Goal: Information Seeking & Learning: Check status

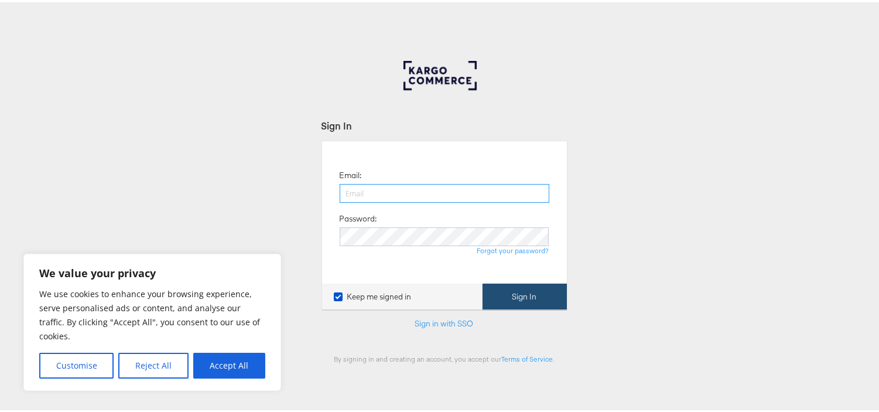
type input "[EMAIL_ADDRESS][PERSON_NAME][DOMAIN_NAME]"
click at [512, 293] on button "Sign In" at bounding box center [525, 294] width 84 height 26
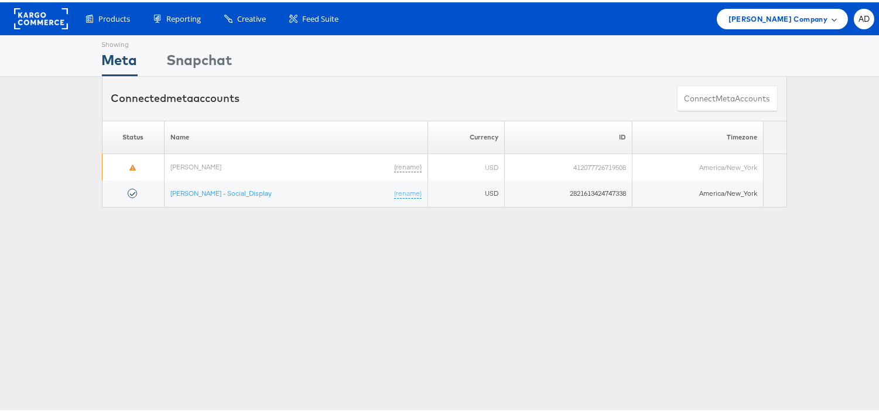
click at [798, 19] on span "Belk Company" at bounding box center [778, 17] width 99 height 12
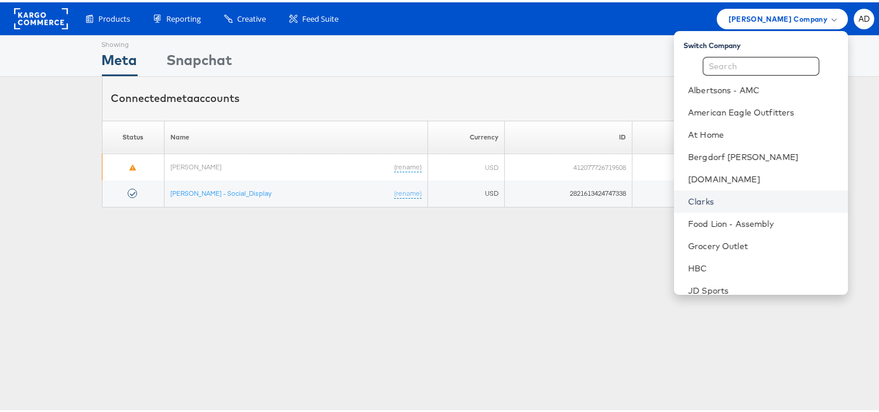
click at [688, 201] on link "Clarks" at bounding box center [763, 199] width 151 height 12
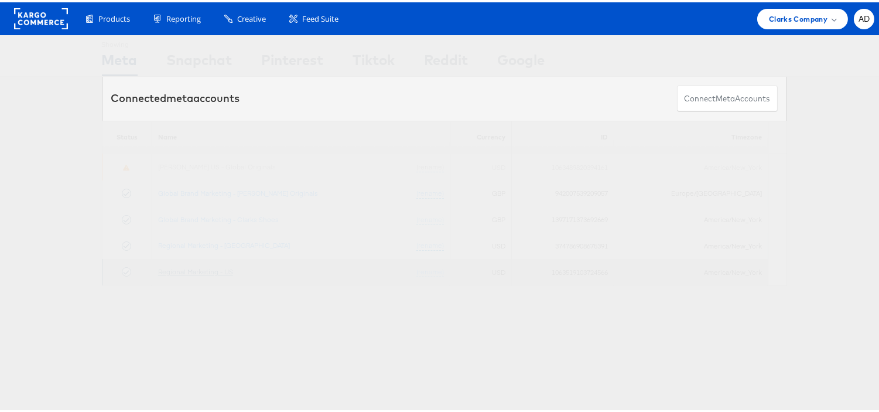
click at [205, 271] on link "Regional Marketing - US" at bounding box center [195, 269] width 75 height 9
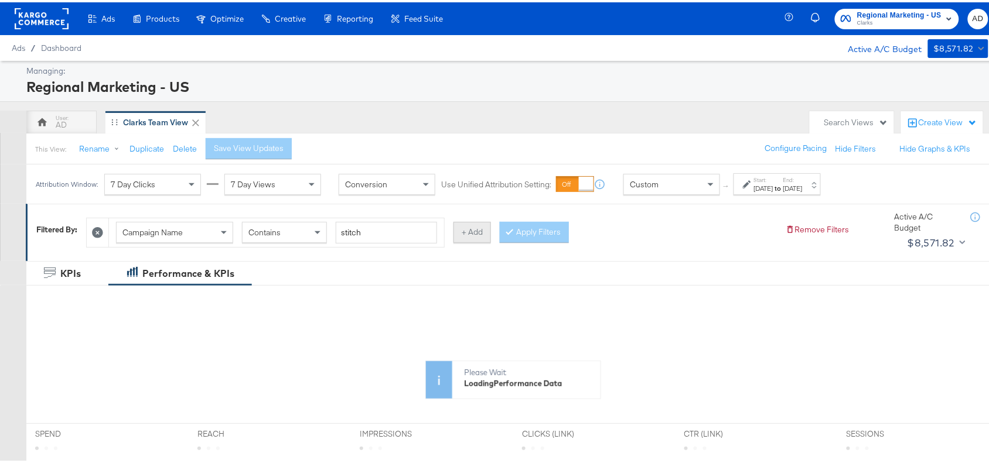
click at [484, 238] on button "+ Add" at bounding box center [471, 230] width 37 height 21
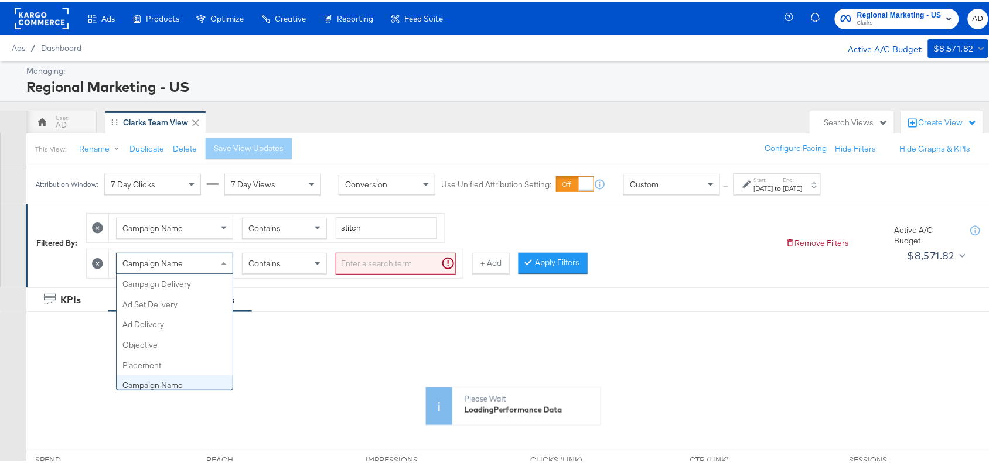
scroll to position [101, 0]
click at [203, 267] on div "Campaign Name" at bounding box center [175, 261] width 116 height 20
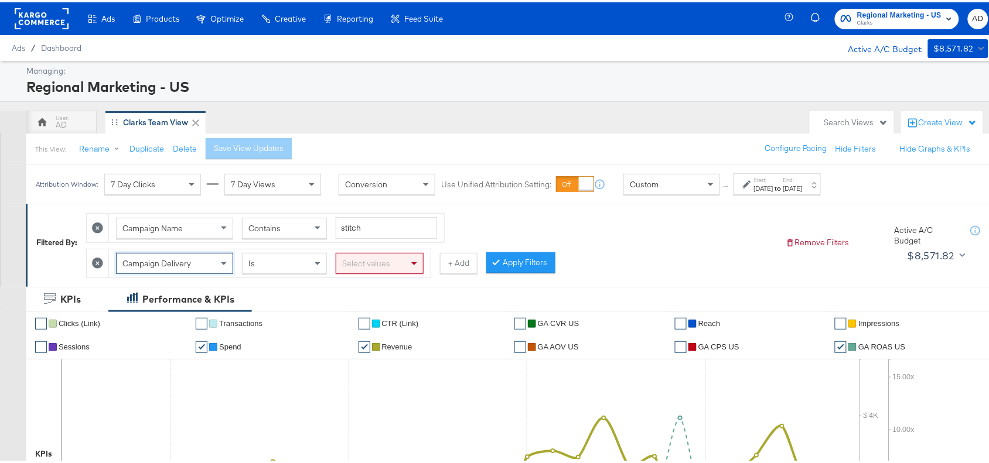
click at [379, 264] on div "Select values" at bounding box center [379, 261] width 87 height 20
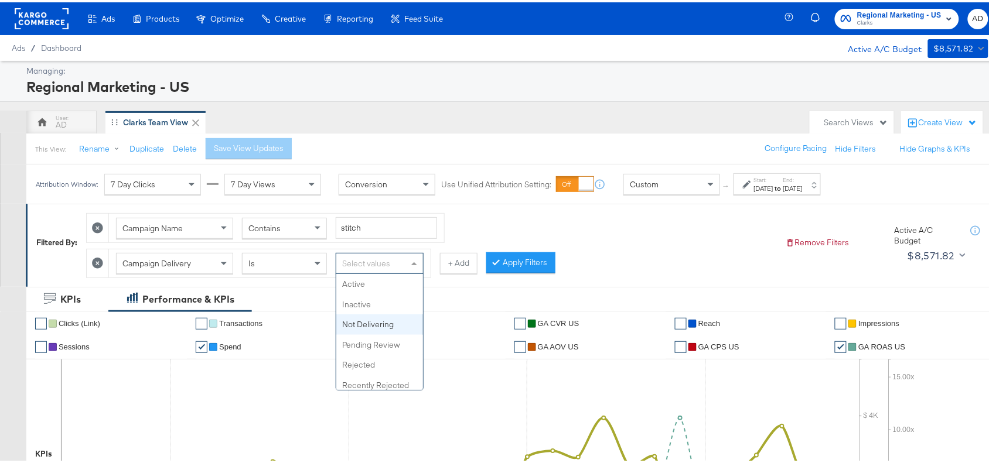
click at [406, 265] on div "Select values" at bounding box center [379, 261] width 87 height 20
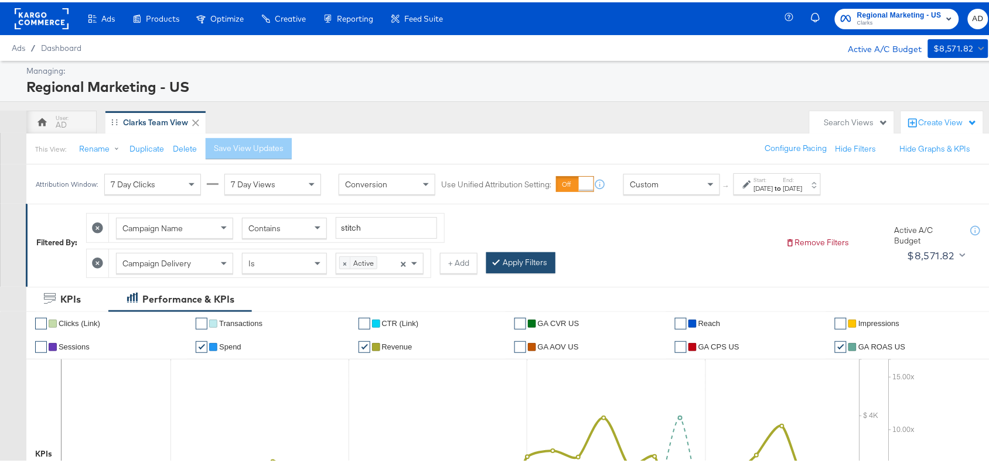
click at [514, 256] on button "Apply Filters" at bounding box center [520, 260] width 69 height 21
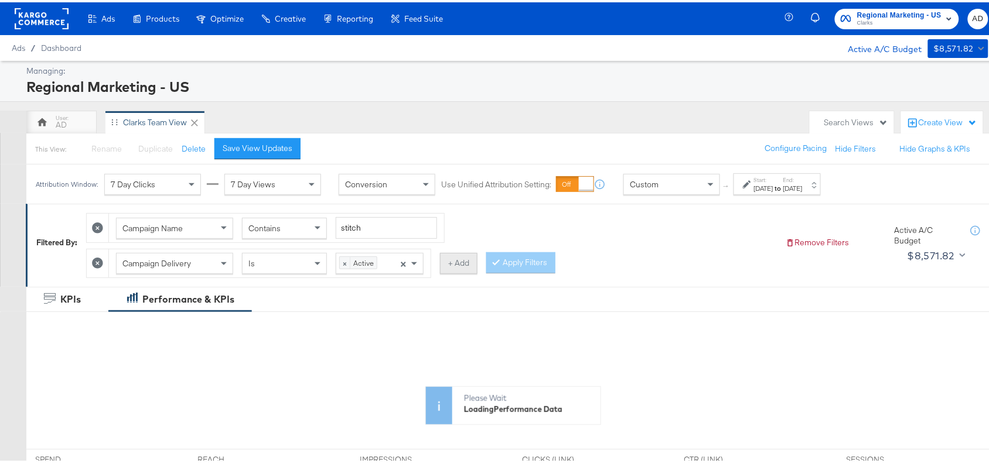
click at [460, 264] on button "+ Add" at bounding box center [458, 261] width 37 height 21
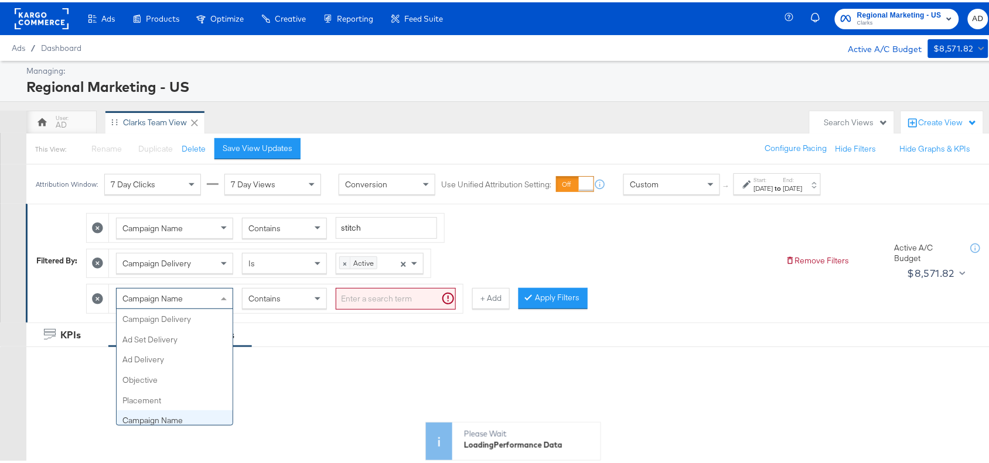
click at [200, 300] on div "Campaign Name" at bounding box center [175, 296] width 116 height 20
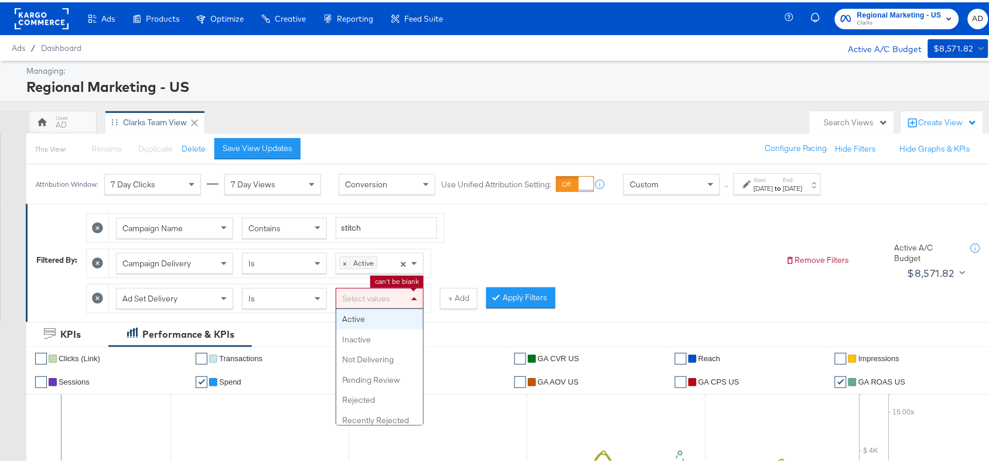
click at [392, 299] on div "Select values" at bounding box center [379, 296] width 87 height 20
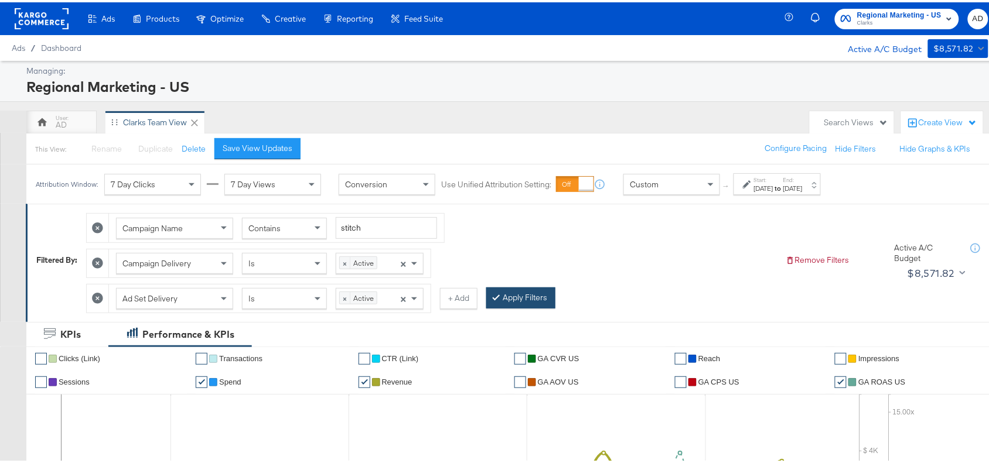
click at [519, 296] on button "Apply Filters" at bounding box center [520, 295] width 69 height 21
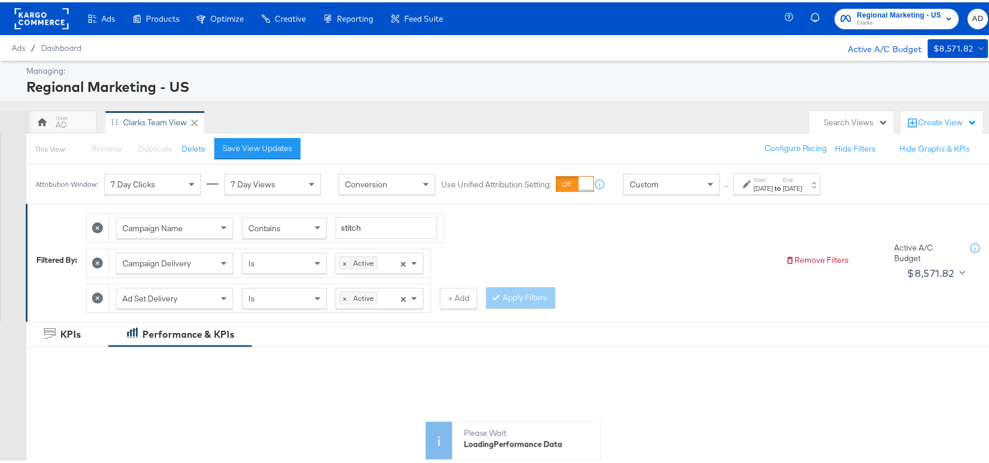
click at [783, 190] on strong "to" at bounding box center [778, 186] width 10 height 9
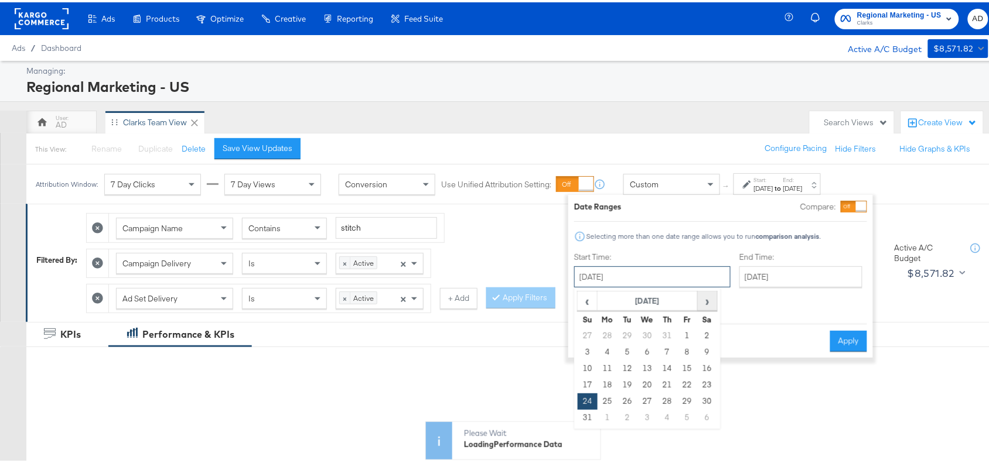
drag, startPoint x: 665, startPoint y: 276, endPoint x: 713, endPoint y: 303, distance: 55.4
click at [713, 285] on div "August 24th 2025 ‹ August 2025 › Su Mo Tu We Th Fr Sa 27 28 29 30 31 1 2 3 4 5 …" at bounding box center [652, 274] width 156 height 21
click at [713, 303] on span "›" at bounding box center [707, 299] width 18 height 18
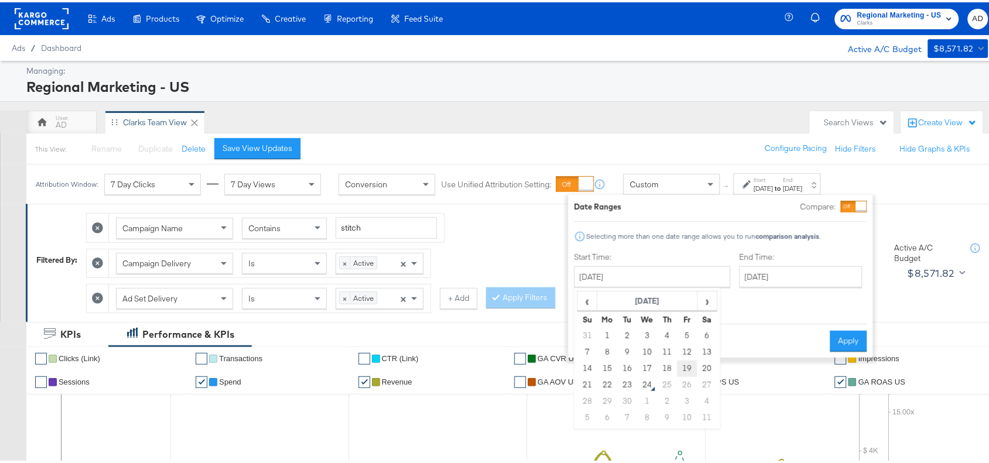
click at [683, 364] on td "19" at bounding box center [687, 366] width 20 height 16
type input "September 19th 2025"
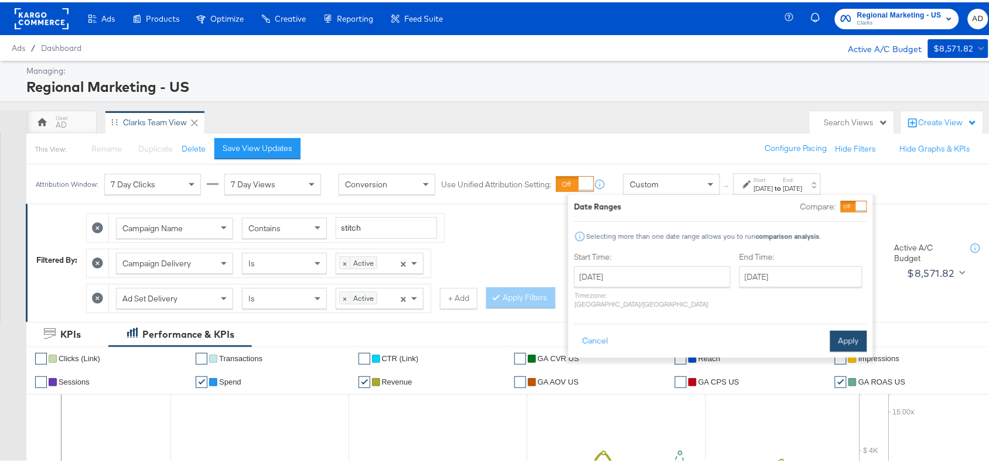
click at [835, 329] on button "Apply" at bounding box center [848, 339] width 37 height 21
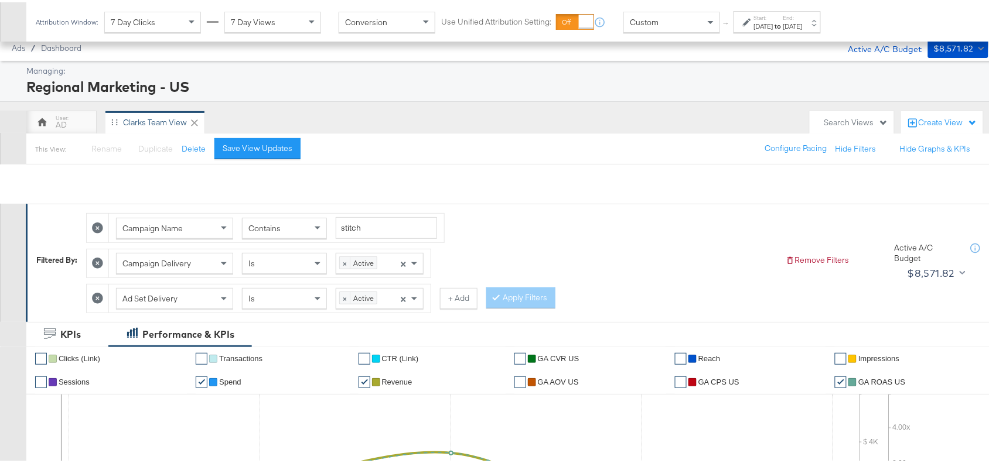
scroll to position [620, 0]
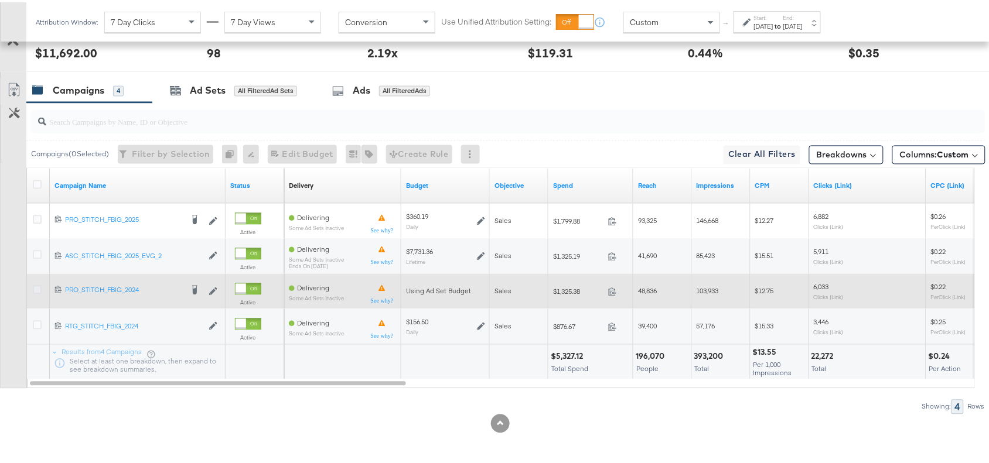
click at [37, 291] on icon at bounding box center [37, 287] width 9 height 9
click at [0, 0] on input "checkbox" at bounding box center [0, 0] width 0 height 0
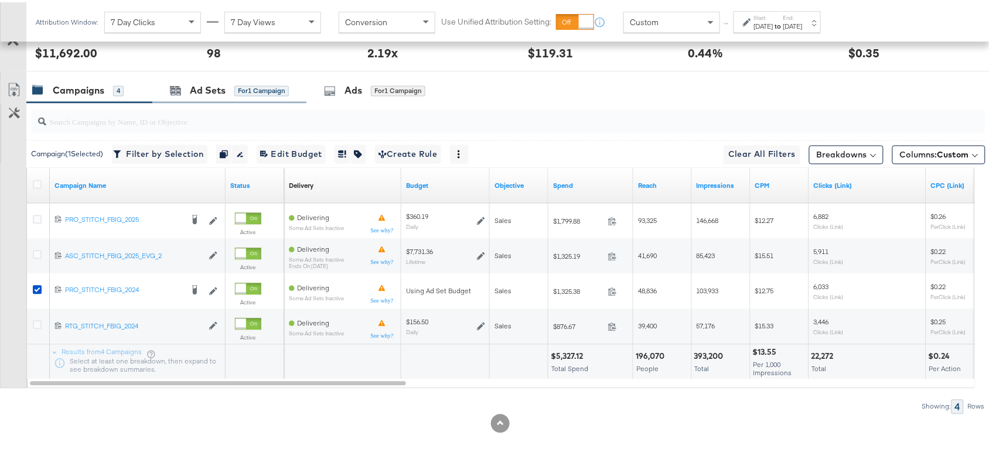
click at [204, 95] on div "Ad Sets for 1 Campaign" at bounding box center [229, 88] width 154 height 25
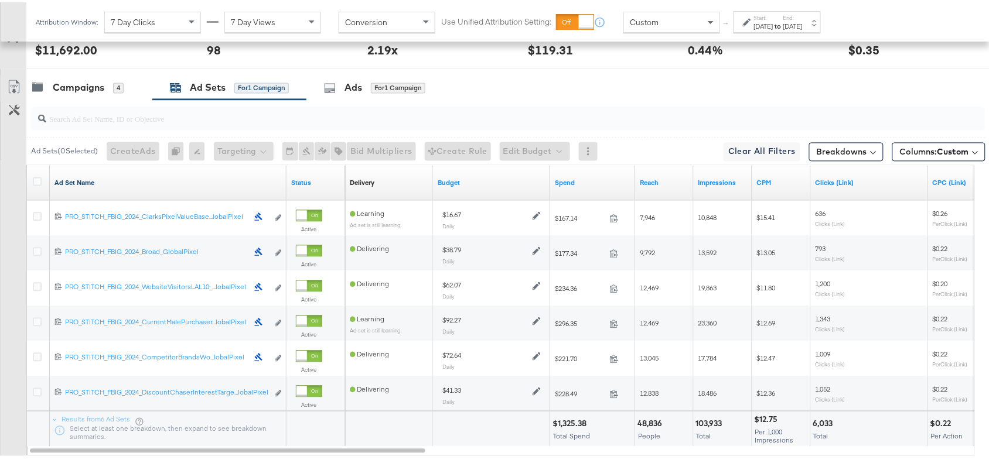
click at [104, 186] on link "Ad Set Name" at bounding box center [167, 180] width 227 height 9
click at [104, 186] on link "Ad Set Name ↓" at bounding box center [167, 180] width 227 height 9
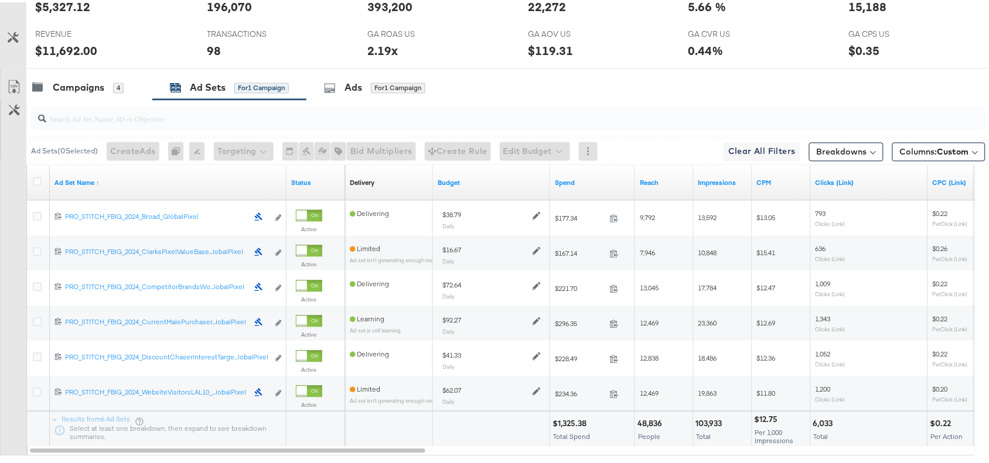
scroll to position [0, 0]
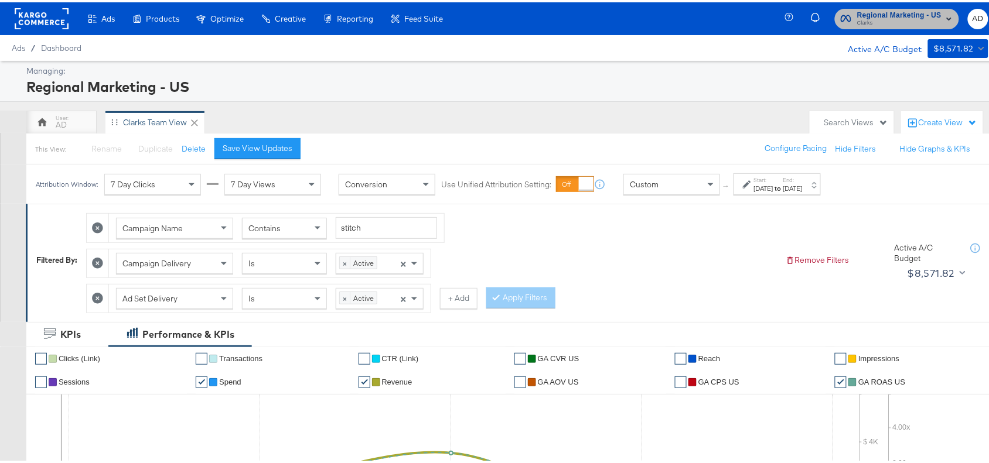
click at [896, 9] on span "Regional Marketing - US" at bounding box center [899, 13] width 84 height 12
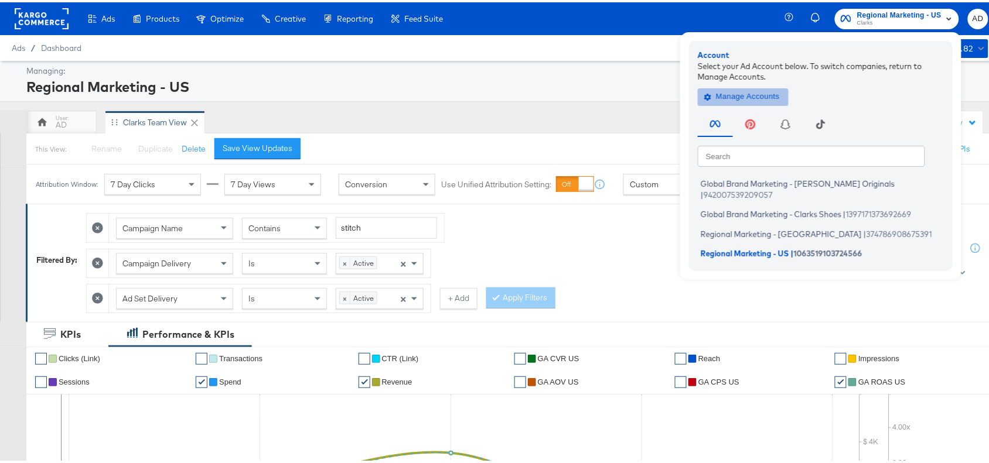
click at [722, 98] on span "Manage Accounts" at bounding box center [742, 94] width 73 height 13
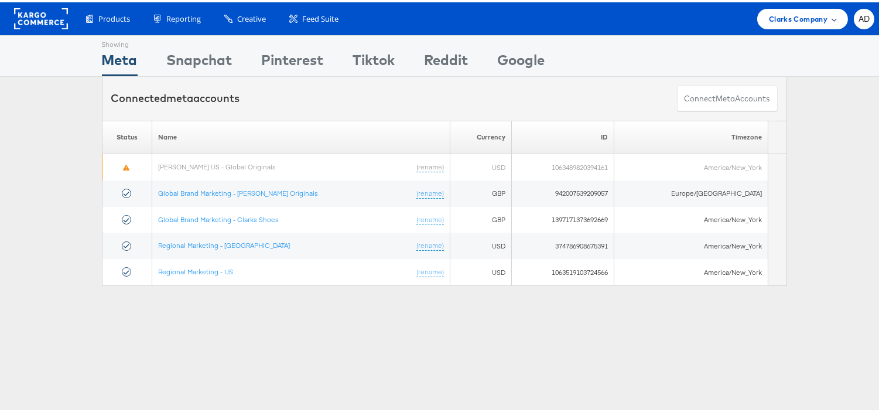
click at [784, 12] on span "Clarks Company" at bounding box center [798, 17] width 59 height 12
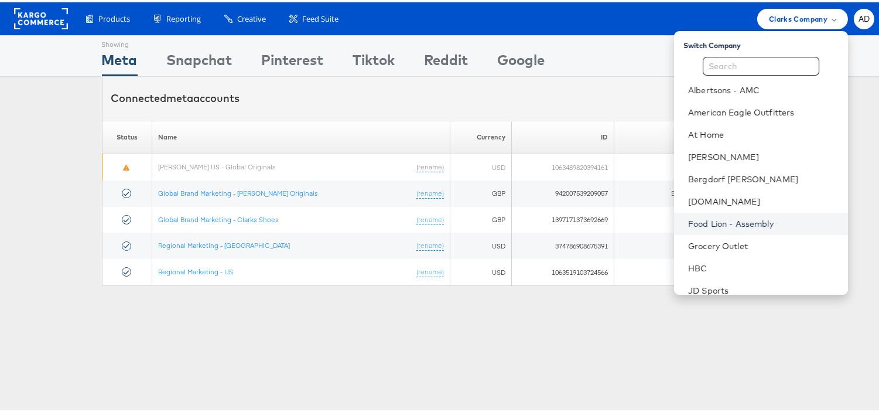
scroll to position [189, 0]
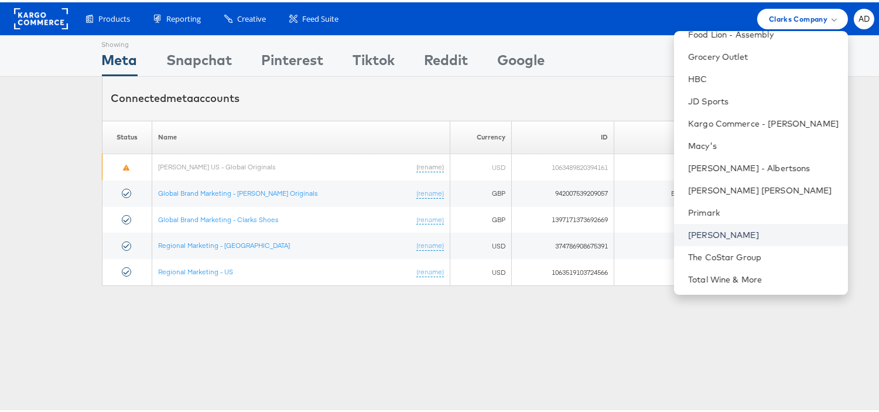
click at [693, 230] on link "[PERSON_NAME]" at bounding box center [763, 233] width 151 height 12
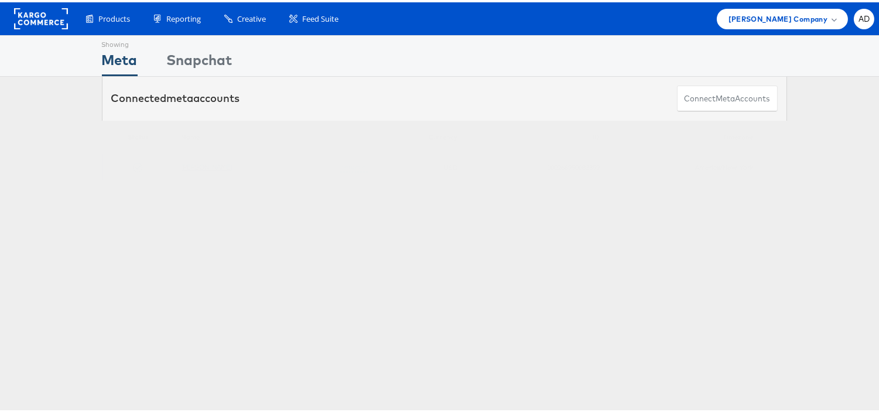
click at [204, 165] on link "[PERSON_NAME]" at bounding box center [206, 164] width 51 height 9
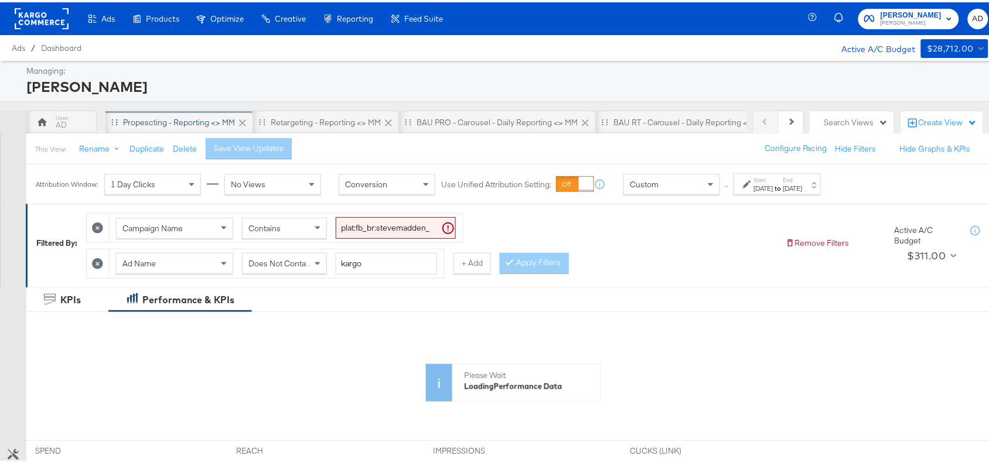
click at [151, 122] on div "Propescting - Reporting <> MM" at bounding box center [179, 120] width 112 height 11
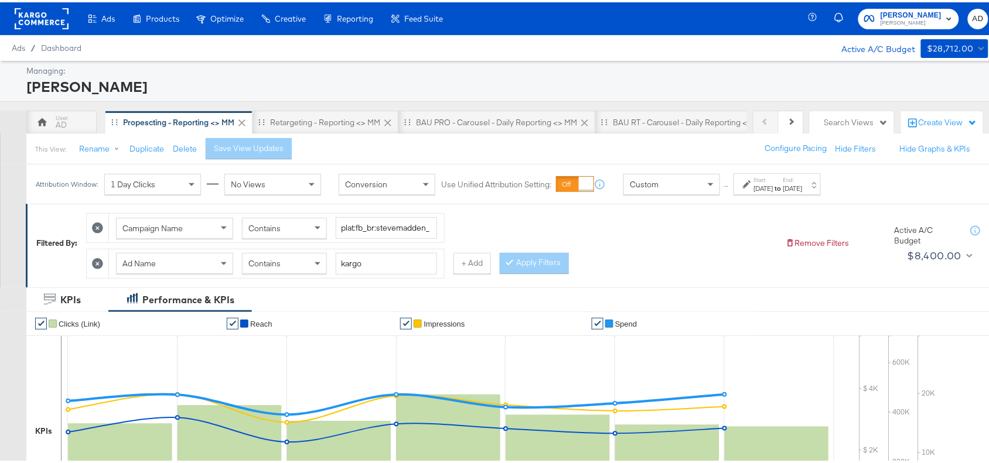
click at [783, 183] on strong "to" at bounding box center [778, 186] width 10 height 9
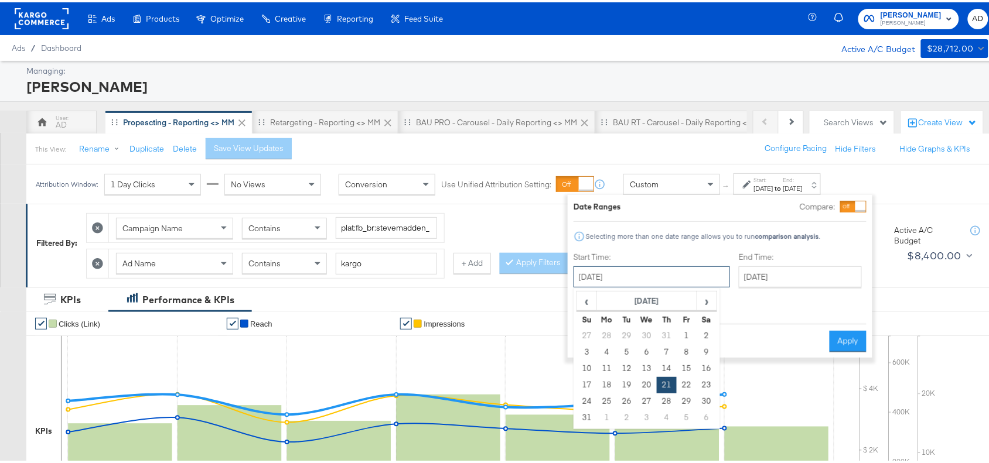
click at [668, 275] on input "[DATE]" at bounding box center [651, 274] width 156 height 21
click at [707, 299] on span "›" at bounding box center [707, 299] width 18 height 18
click at [604, 382] on td "22" at bounding box center [607, 383] width 20 height 16
type input "[DATE]"
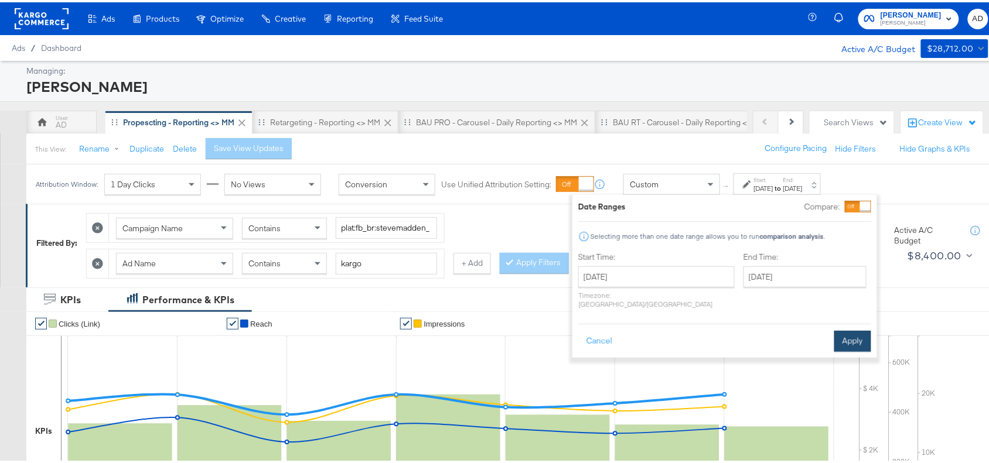
click at [845, 329] on button "Apply" at bounding box center [852, 339] width 37 height 21
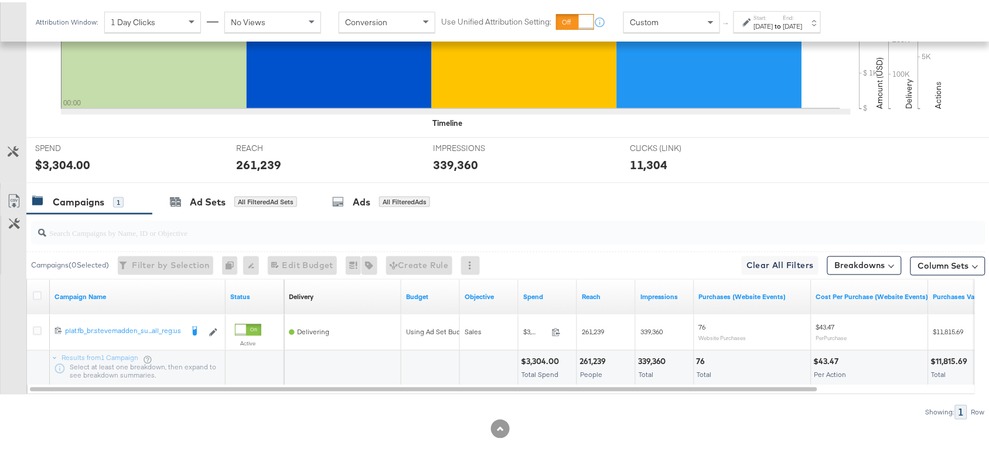
scroll to position [411, 0]
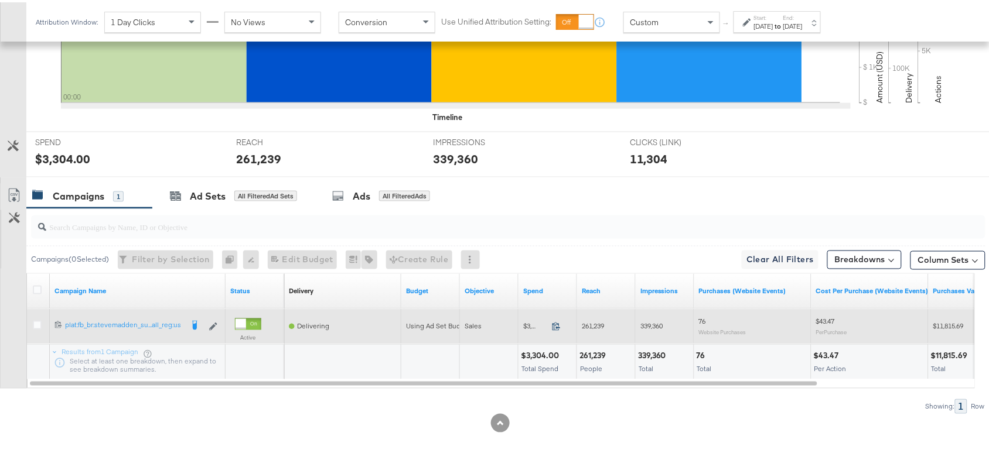
click at [555, 327] on icon at bounding box center [556, 324] width 9 height 9
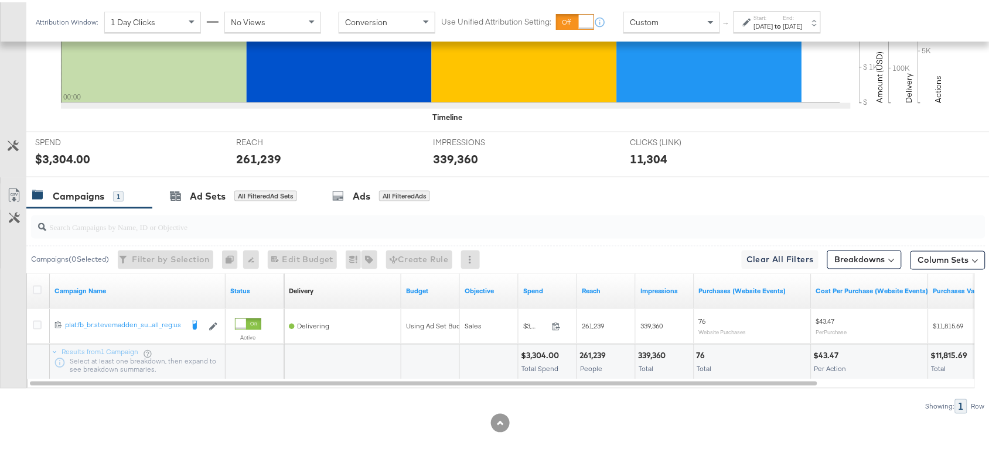
click at [649, 354] on div "339,360" at bounding box center [654, 353] width 32 height 11
copy div "339,360"
click at [649, 354] on div "339,360" at bounding box center [654, 353] width 32 height 11
click at [802, 18] on label "End:" at bounding box center [792, 16] width 19 height 8
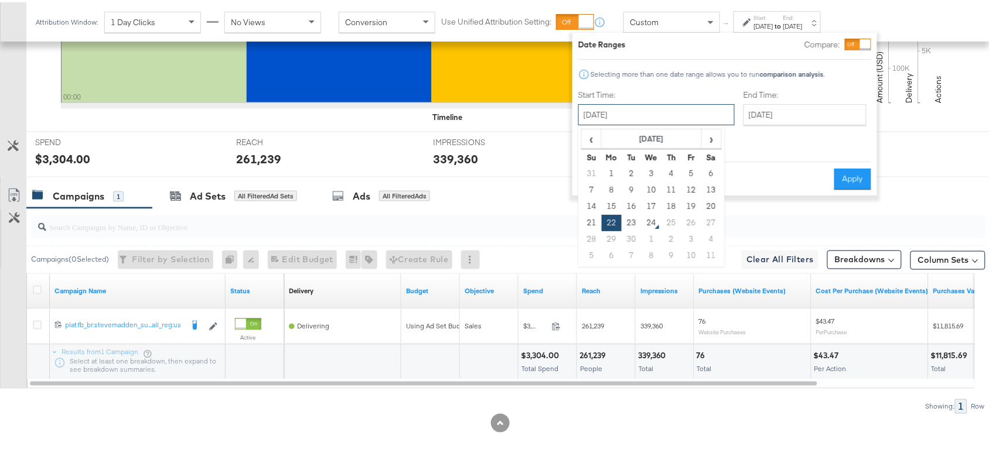
click at [683, 113] on input "[DATE]" at bounding box center [656, 112] width 156 height 21
click at [630, 226] on td "23" at bounding box center [631, 221] width 20 height 16
type input "[DATE]"
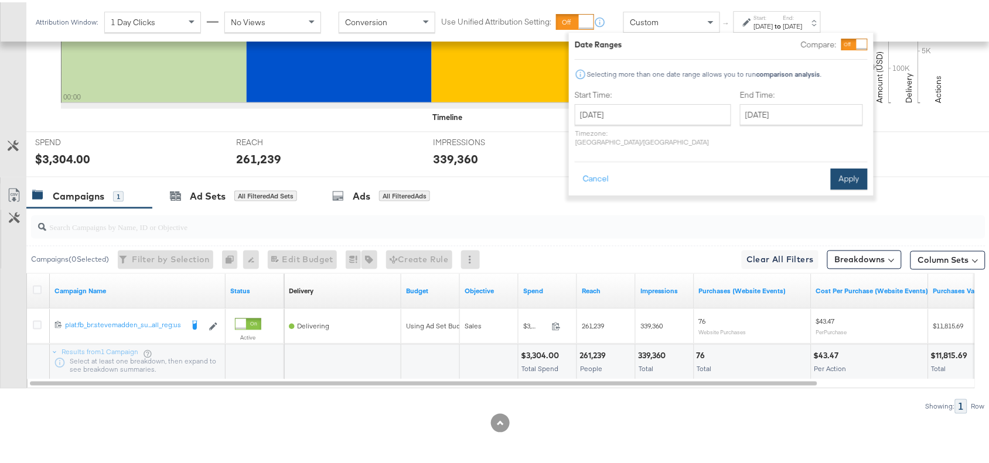
click at [839, 166] on button "Apply" at bounding box center [848, 176] width 37 height 21
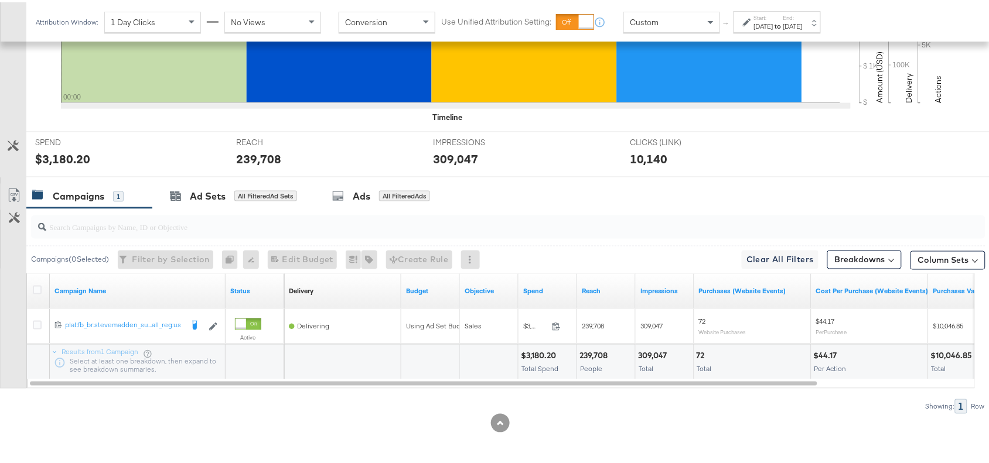
click at [645, 351] on div "309,047" at bounding box center [654, 353] width 33 height 11
copy div "309,047"
click at [645, 351] on div "309,047" at bounding box center [654, 353] width 33 height 11
click at [595, 351] on div "239,708" at bounding box center [595, 353] width 32 height 11
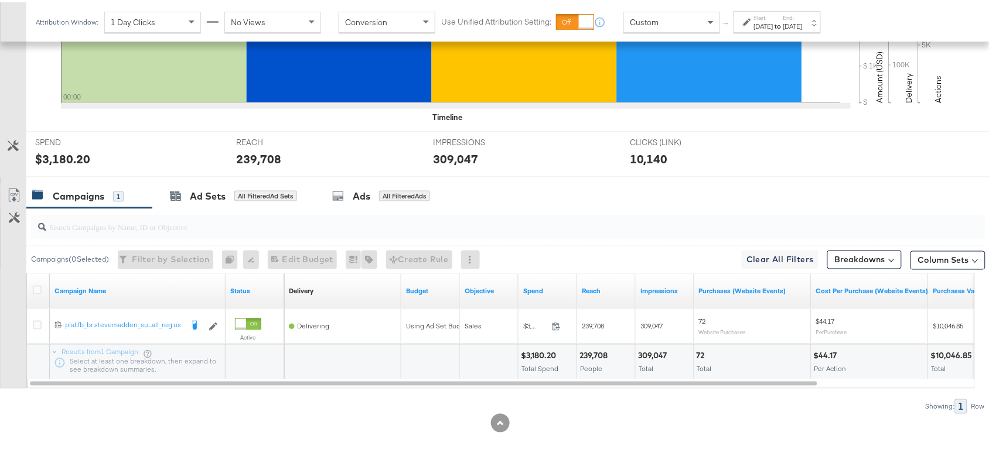
click at [540, 352] on div "$3,180.20" at bounding box center [540, 353] width 39 height 11
copy div "3,180.20"
click at [540, 352] on div "$3,180.20" at bounding box center [540, 353] width 39 height 11
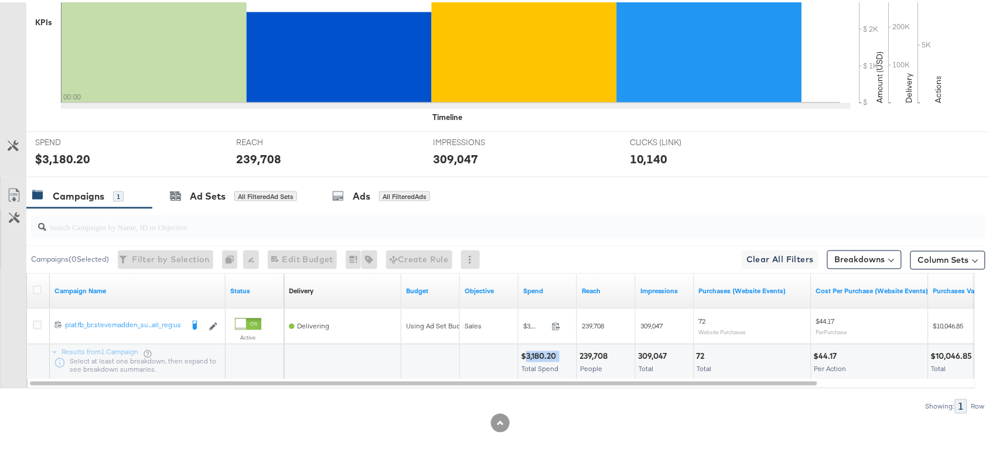
scroll to position [0, 0]
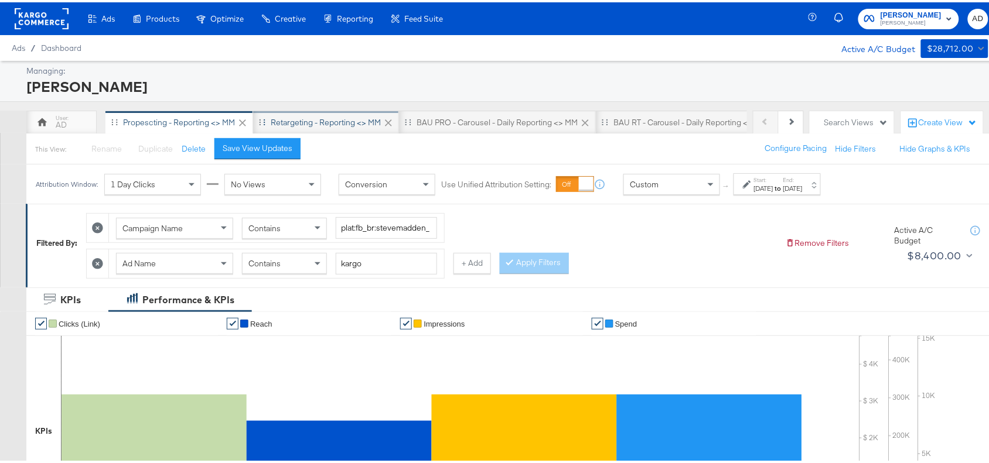
click at [339, 115] on div "Retargeting - Reporting <> MM" at bounding box center [326, 120] width 110 height 11
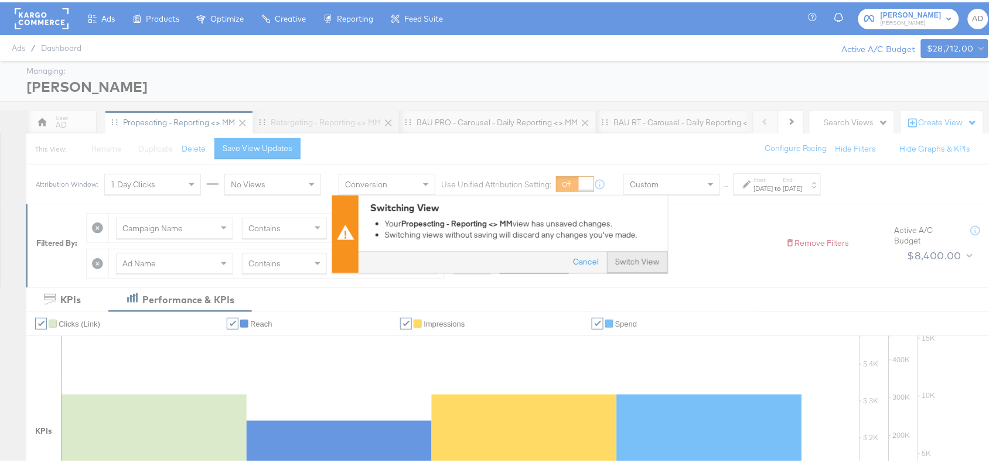
click at [630, 255] on button "Switch View" at bounding box center [637, 259] width 61 height 21
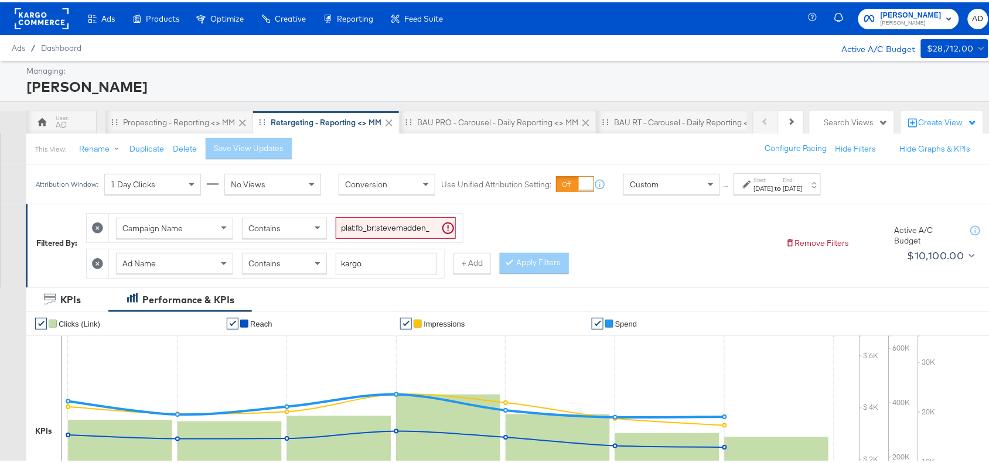
click at [762, 177] on label "Start:" at bounding box center [763, 178] width 19 height 8
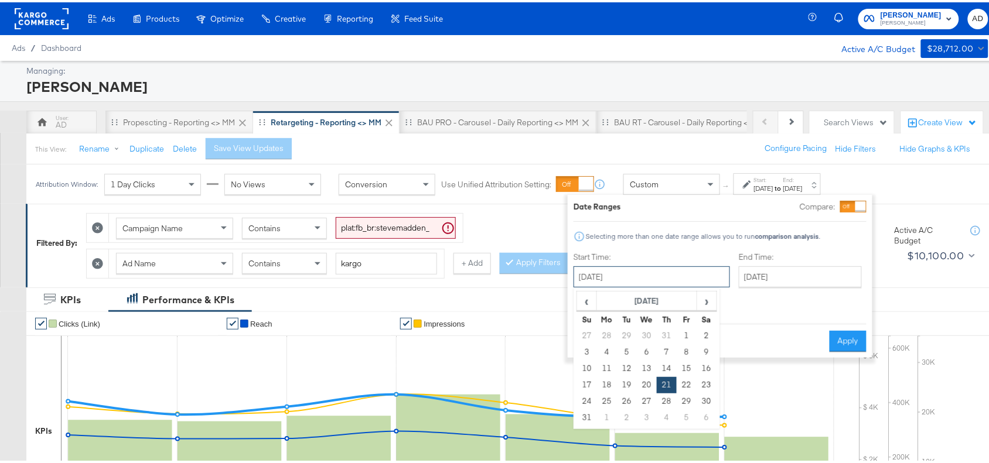
click at [641, 279] on input "[DATE]" at bounding box center [651, 274] width 156 height 21
click at [707, 296] on span "›" at bounding box center [707, 299] width 18 height 18
click at [609, 385] on td "22" at bounding box center [607, 383] width 20 height 16
type input "[DATE]"
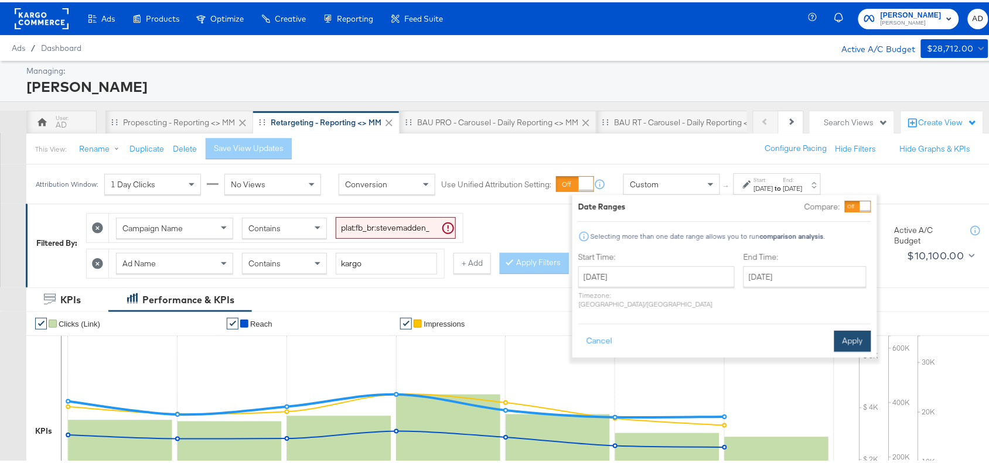
click at [840, 329] on button "Apply" at bounding box center [852, 339] width 37 height 21
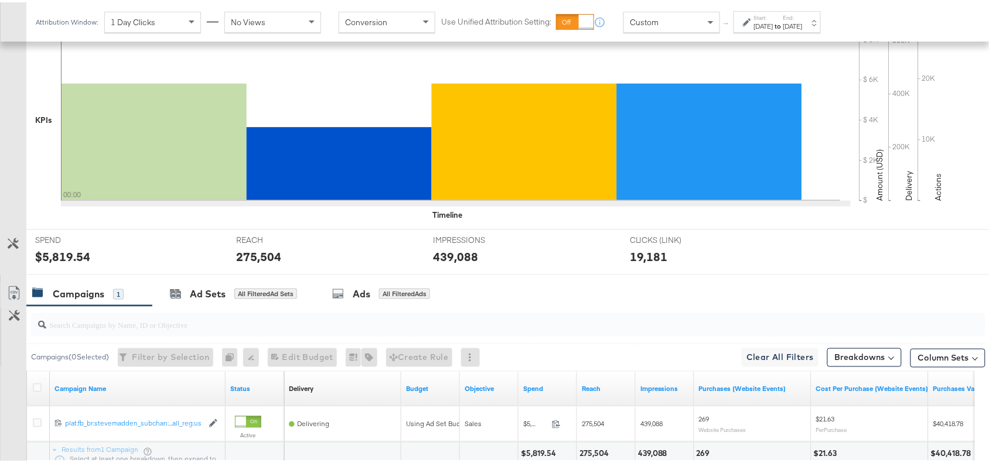
scroll to position [411, 0]
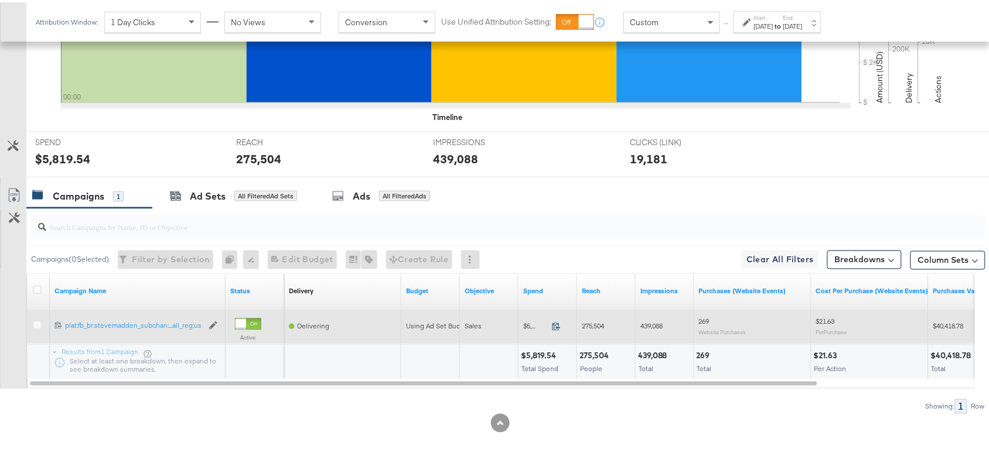
click at [556, 321] on icon at bounding box center [556, 324] width 8 height 8
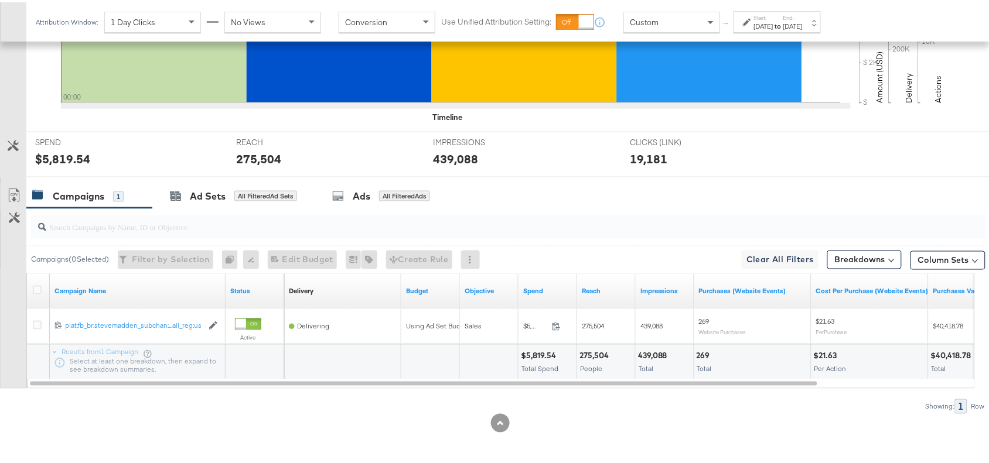
click at [652, 347] on div "439,088 Total" at bounding box center [664, 360] width 58 height 35
copy div "439,088"
click at [652, 347] on div "439,088 Total" at bounding box center [664, 360] width 58 height 35
click at [802, 18] on div "Start: [DATE] to End: [DATE]" at bounding box center [778, 20] width 49 height 17
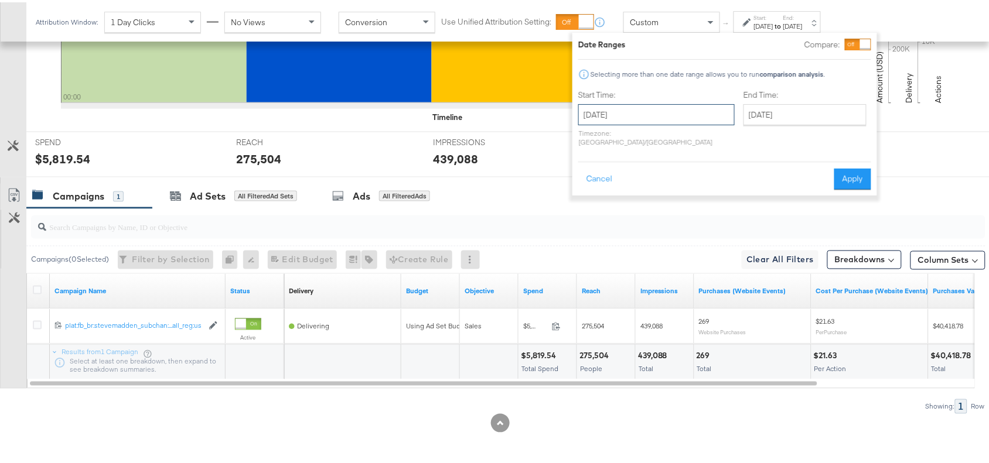
click at [644, 110] on input "[DATE]" at bounding box center [656, 112] width 156 height 21
click at [621, 227] on td "23" at bounding box center [631, 221] width 20 height 16
type input "[DATE]"
click at [846, 166] on button "Apply" at bounding box center [848, 176] width 37 height 21
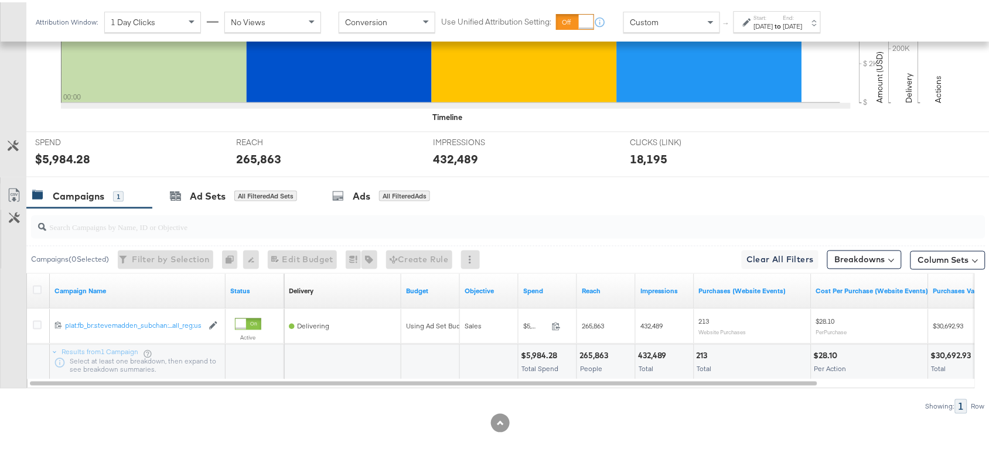
click at [655, 353] on div "432,489" at bounding box center [654, 353] width 32 height 11
copy div "432,489"
click at [602, 359] on div "265,863" at bounding box center [595, 353] width 32 height 11
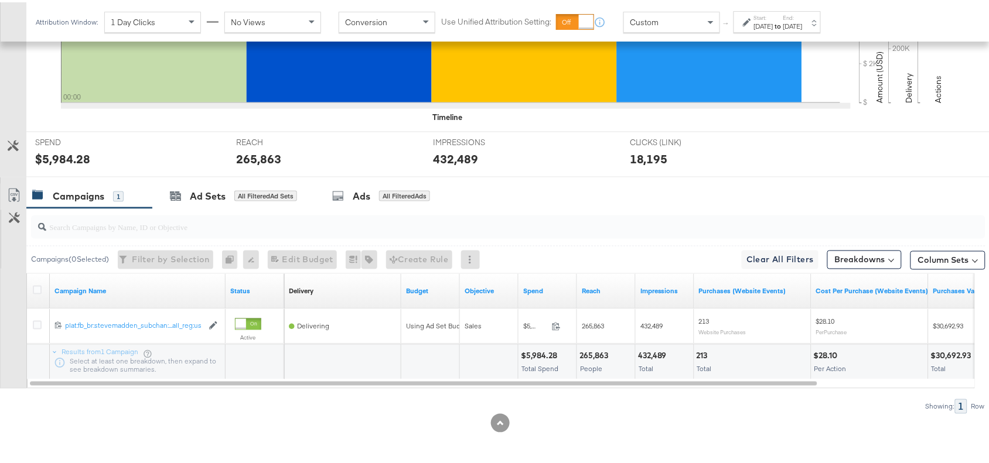
click at [538, 357] on div "$5,984.28" at bounding box center [541, 353] width 40 height 11
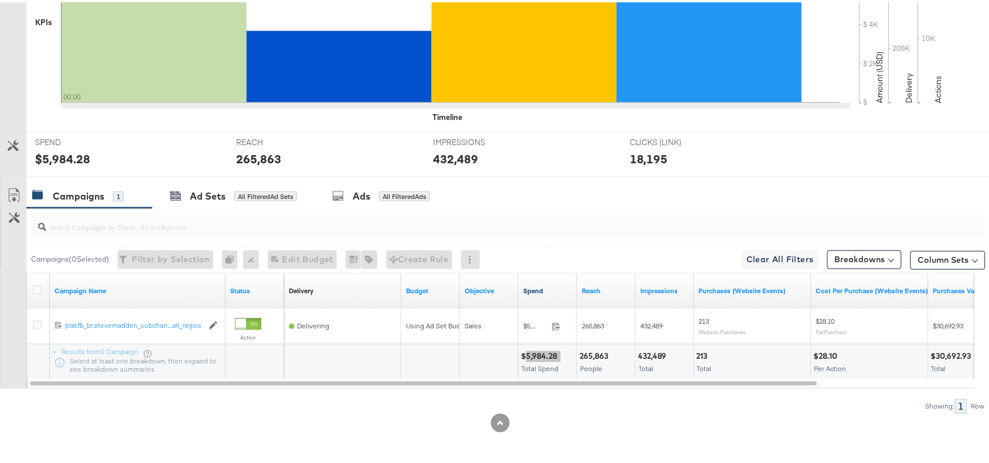
scroll to position [0, 0]
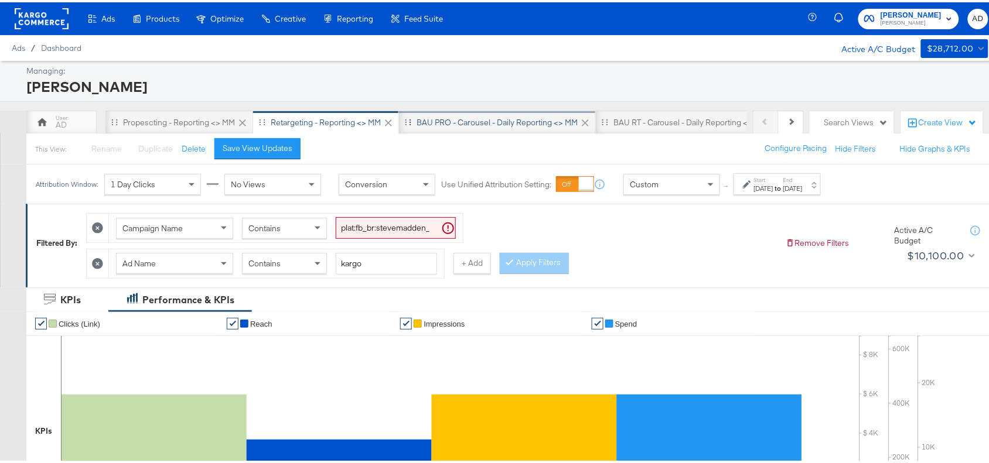
click at [470, 122] on div "BAU PRO - Carousel - Daily Reporting <> MM" at bounding box center [496, 120] width 161 height 11
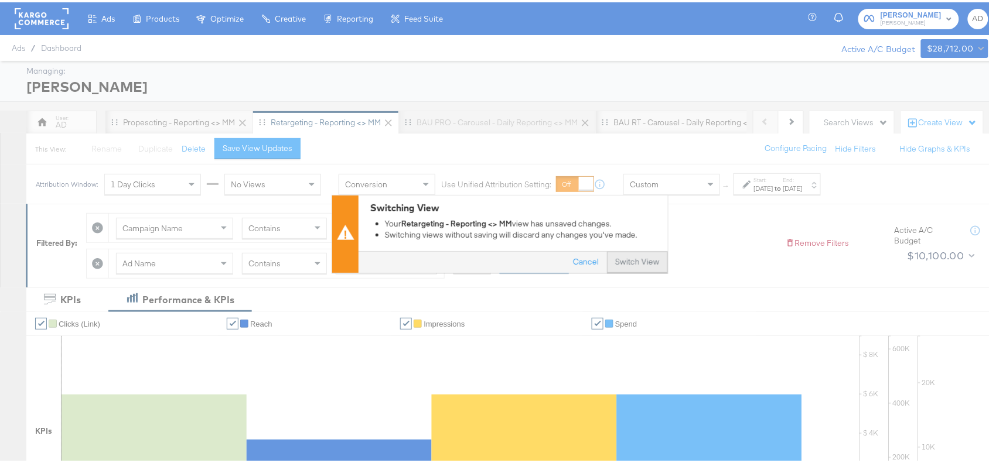
click at [624, 258] on button "Switch View" at bounding box center [637, 259] width 61 height 21
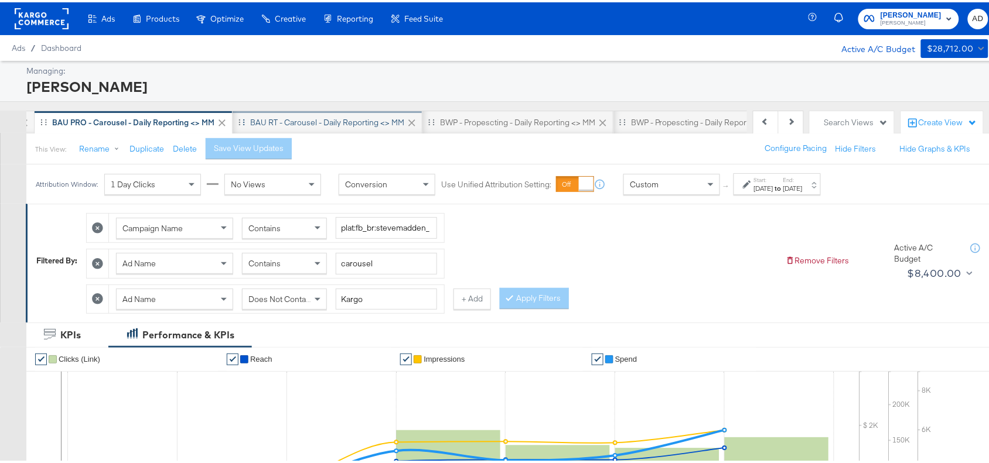
scroll to position [0, 365]
click at [783, 189] on strong "to" at bounding box center [778, 186] width 10 height 9
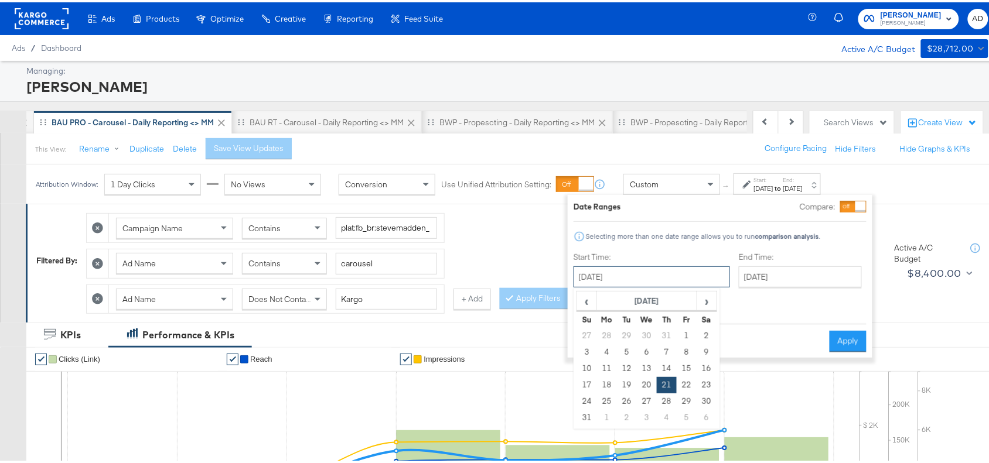
click at [665, 274] on input "[DATE]" at bounding box center [651, 274] width 156 height 21
click at [706, 297] on span "›" at bounding box center [707, 299] width 18 height 18
click at [615, 382] on td "22" at bounding box center [607, 383] width 20 height 16
type input "[DATE]"
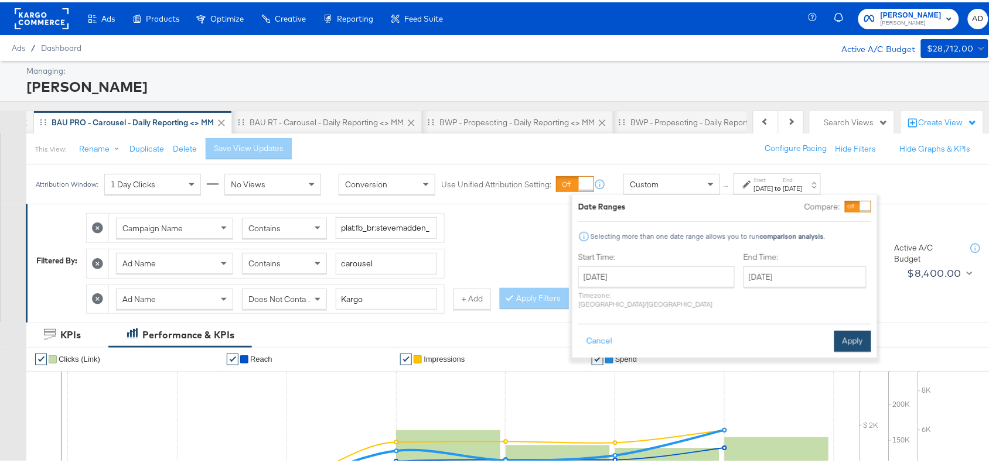
click at [847, 330] on button "Apply" at bounding box center [852, 339] width 37 height 21
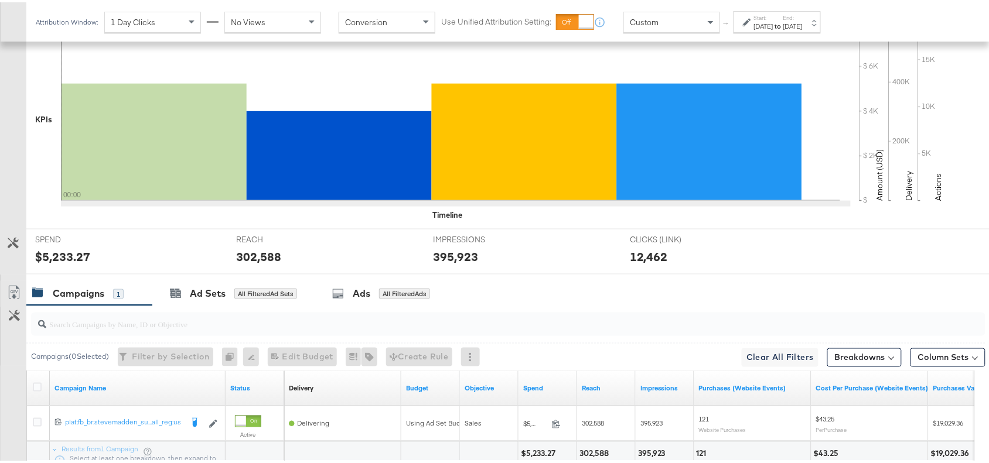
scroll to position [447, 0]
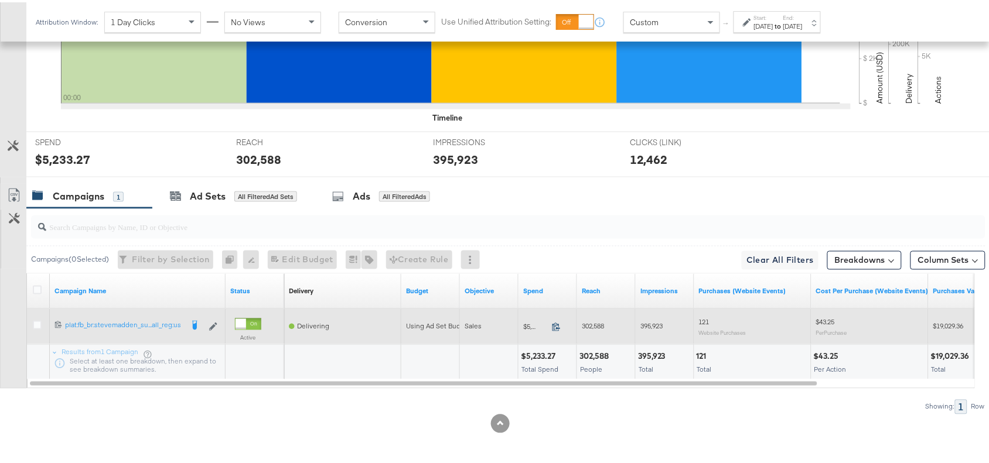
click at [552, 326] on icon at bounding box center [556, 324] width 9 height 9
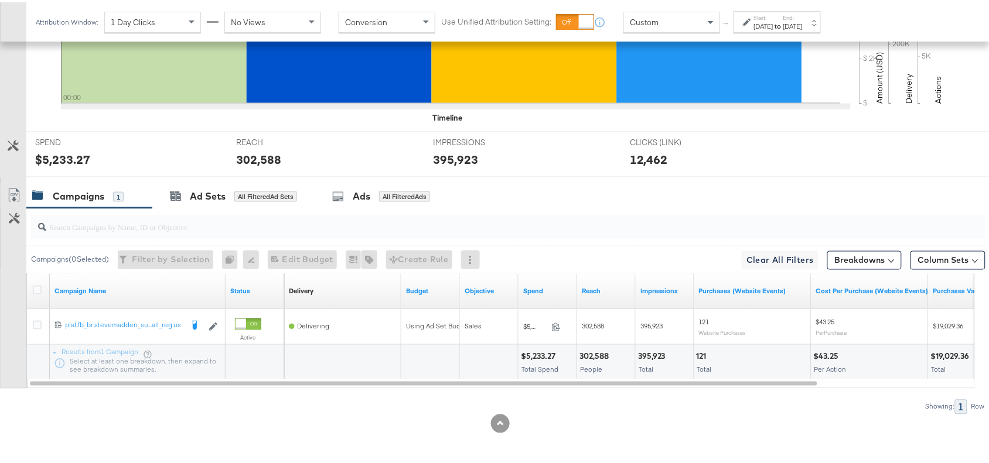
click at [652, 354] on div "395,923" at bounding box center [653, 354] width 31 height 11
click at [773, 25] on div "[DATE]" at bounding box center [763, 23] width 19 height 9
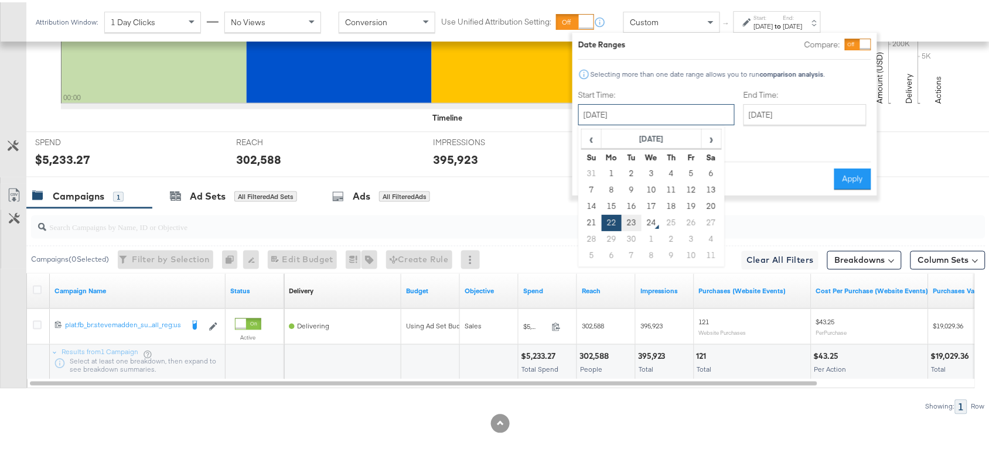
drag, startPoint x: 671, startPoint y: 115, endPoint x: 630, endPoint y: 217, distance: 109.6
click at [630, 123] on div "[DATE] ‹ [DATE] › Su Mo Tu We Th Fr Sa 31 1 2 3 4 5 6 7 8 9 10 11 12 13 14 15 1…" at bounding box center [656, 112] width 156 height 21
click at [630, 217] on td "23" at bounding box center [631, 221] width 20 height 16
type input "[DATE]"
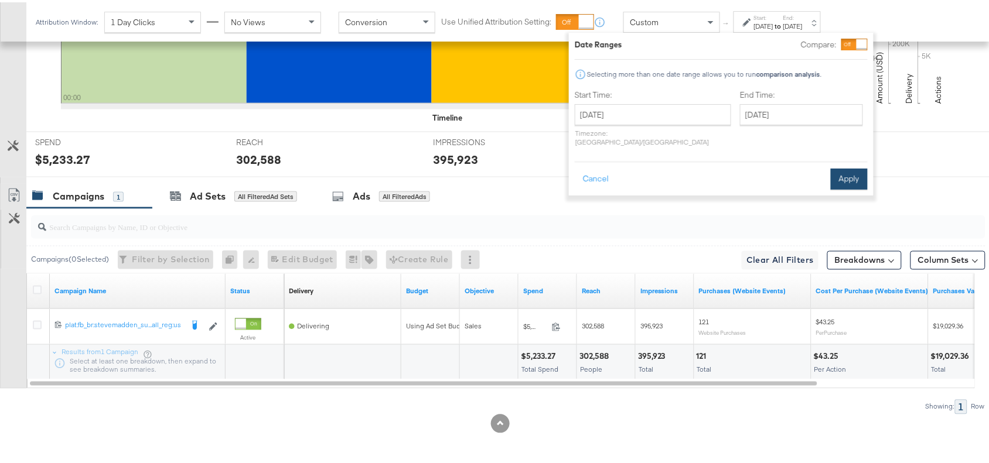
click at [844, 170] on button "Apply" at bounding box center [848, 176] width 37 height 21
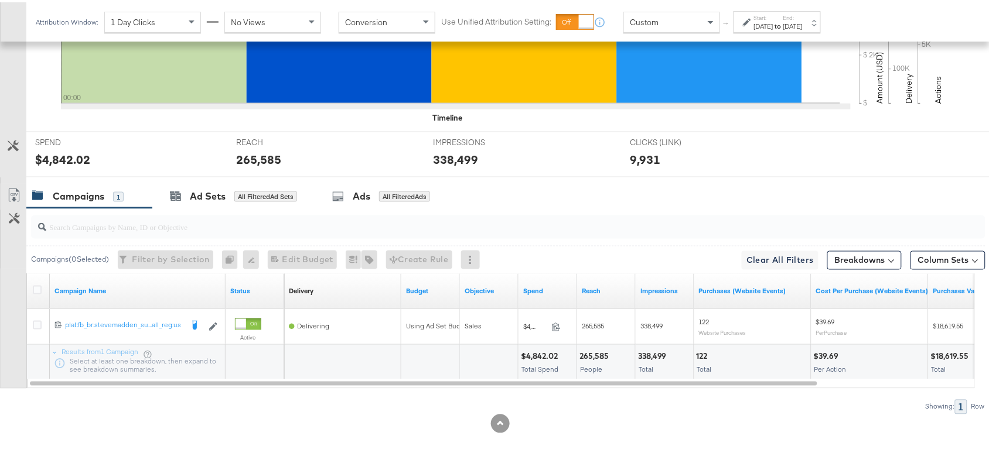
click at [651, 351] on div "338,499" at bounding box center [654, 354] width 32 height 11
copy div "338,499"
click at [651, 351] on div "338,499" at bounding box center [654, 354] width 32 height 11
click at [601, 351] on div "265,585" at bounding box center [595, 354] width 33 height 11
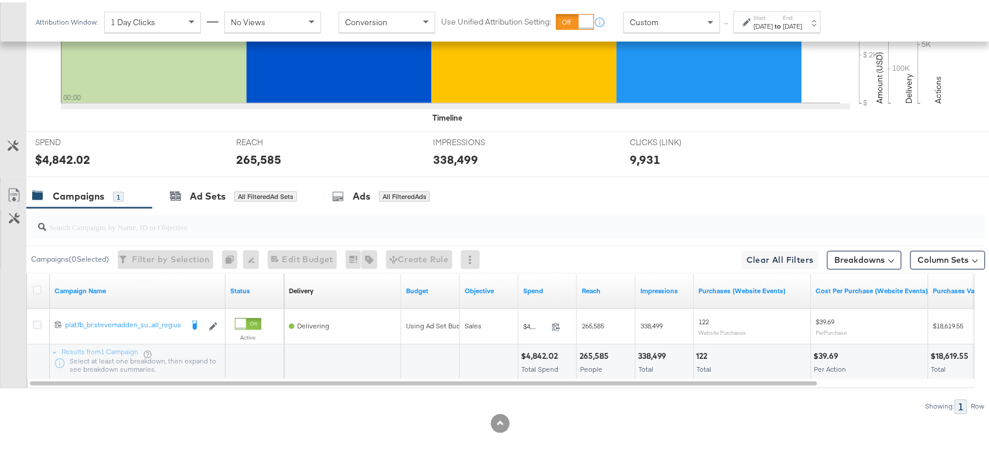
click at [543, 358] on div "$4,842.02" at bounding box center [541, 354] width 40 height 11
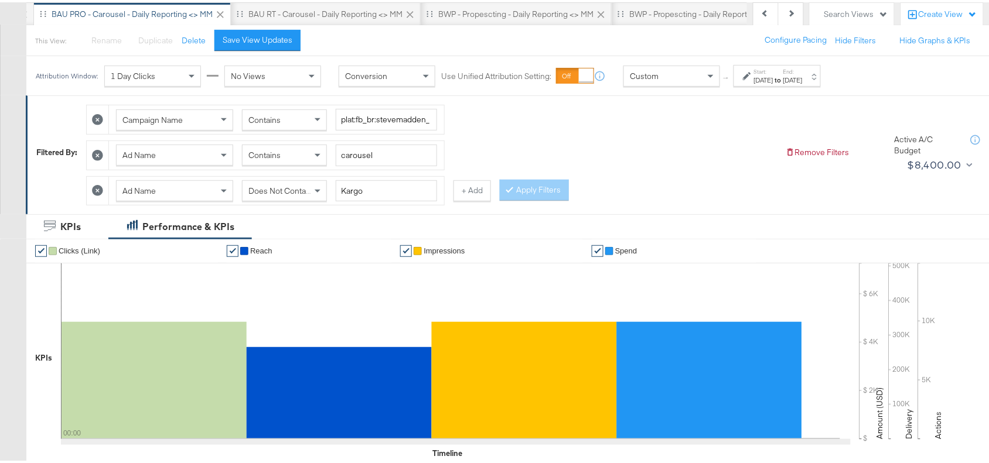
scroll to position [0, 0]
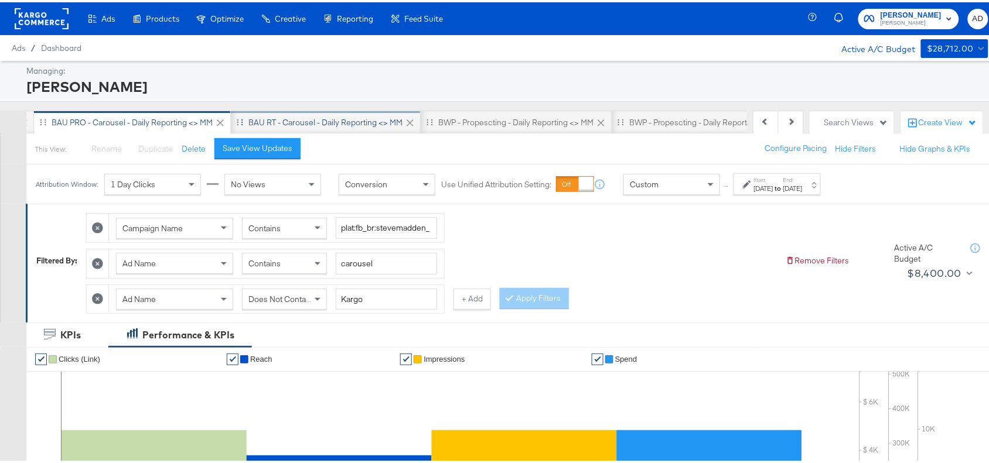
click at [367, 121] on div "BAU RT - Carousel - Daily Reporting <> MM" at bounding box center [325, 120] width 154 height 11
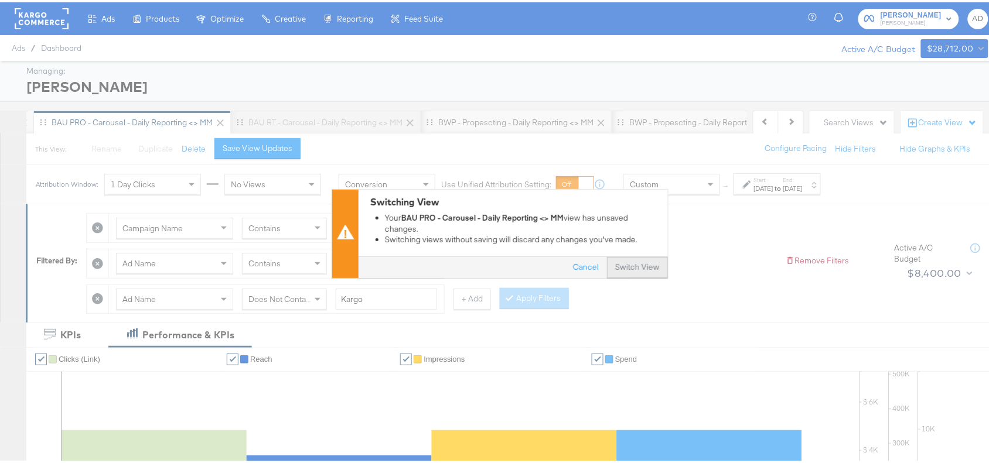
click at [628, 268] on button "Switch View" at bounding box center [637, 265] width 61 height 21
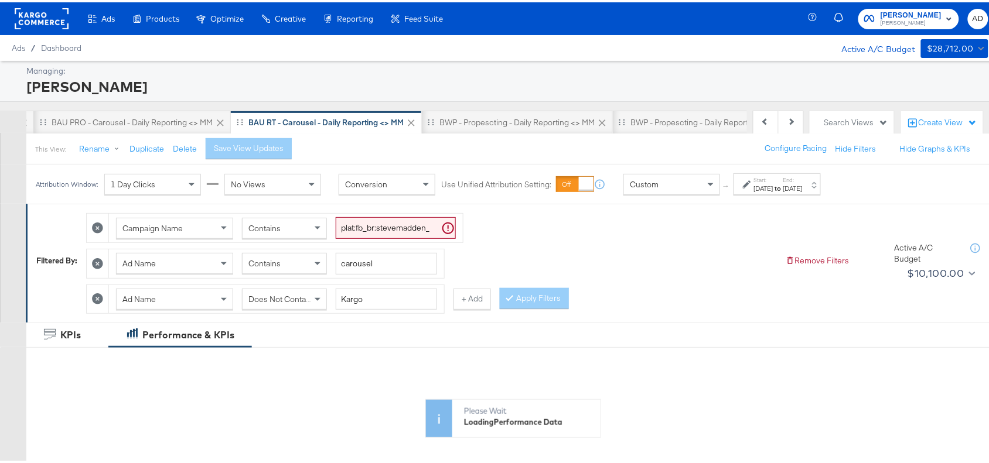
click at [773, 191] on div "[DATE]" at bounding box center [763, 186] width 19 height 9
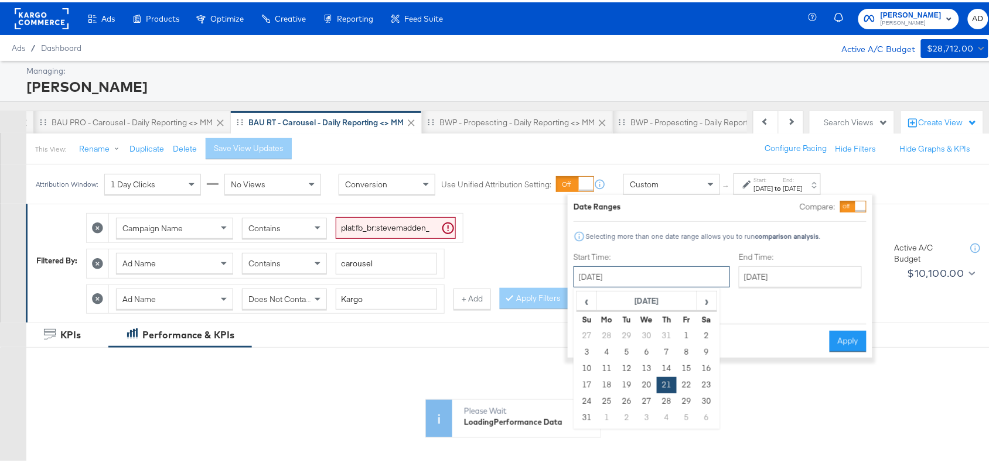
click at [655, 279] on input "[DATE]" at bounding box center [651, 274] width 156 height 21
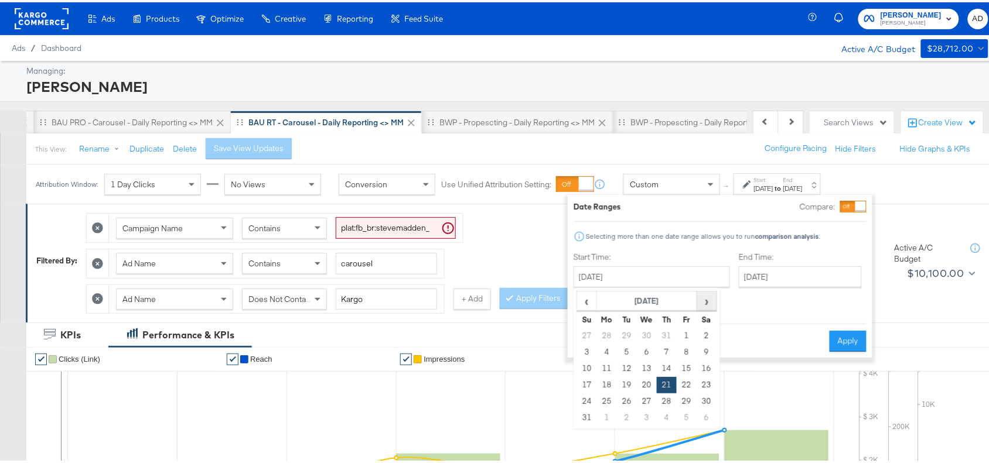
click at [703, 299] on span "›" at bounding box center [707, 299] width 18 height 18
click at [607, 381] on td "22" at bounding box center [607, 383] width 20 height 16
type input "[DATE]"
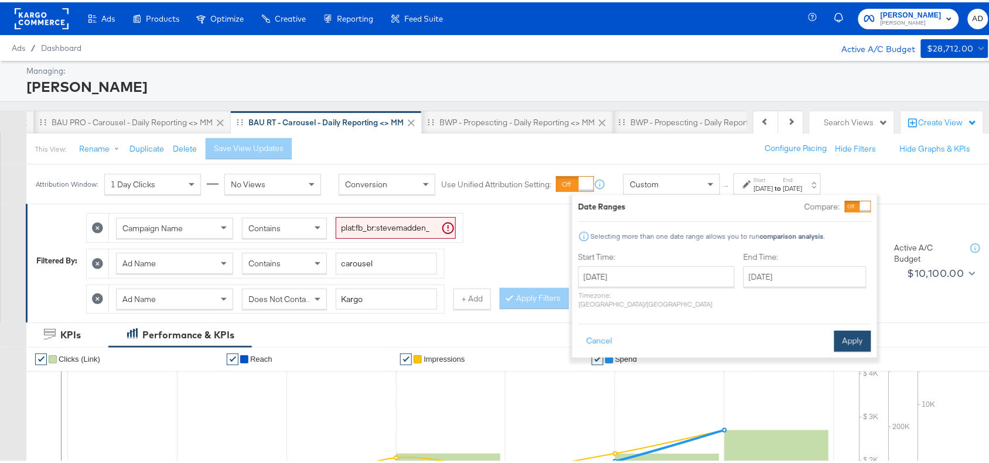
click at [853, 330] on button "Apply" at bounding box center [852, 339] width 37 height 21
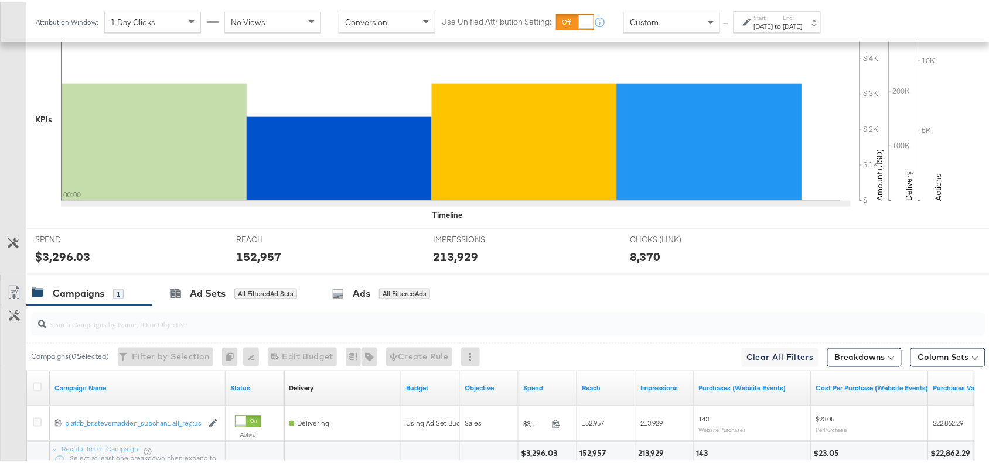
scroll to position [447, 0]
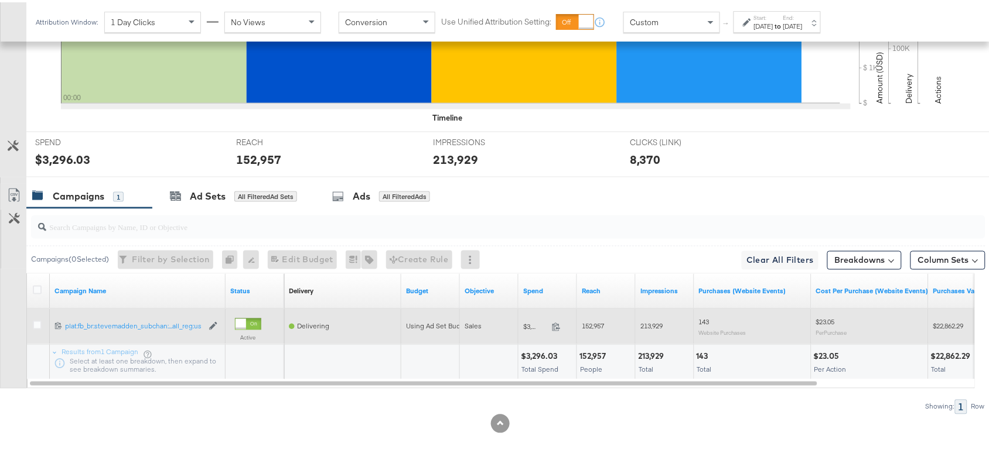
click at [557, 329] on span at bounding box center [559, 326] width 25 height 9
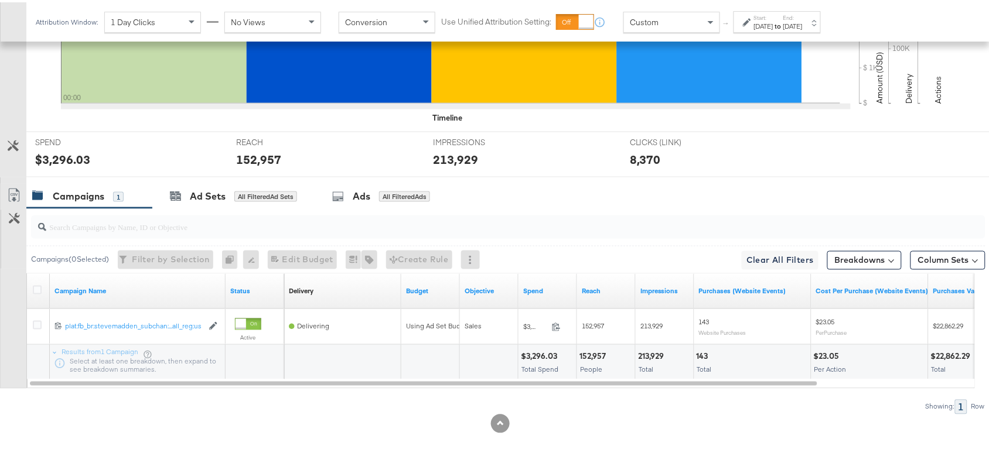
click at [646, 353] on div "213,929" at bounding box center [652, 354] width 29 height 11
click at [802, 25] on div "[DATE]" at bounding box center [792, 23] width 19 height 9
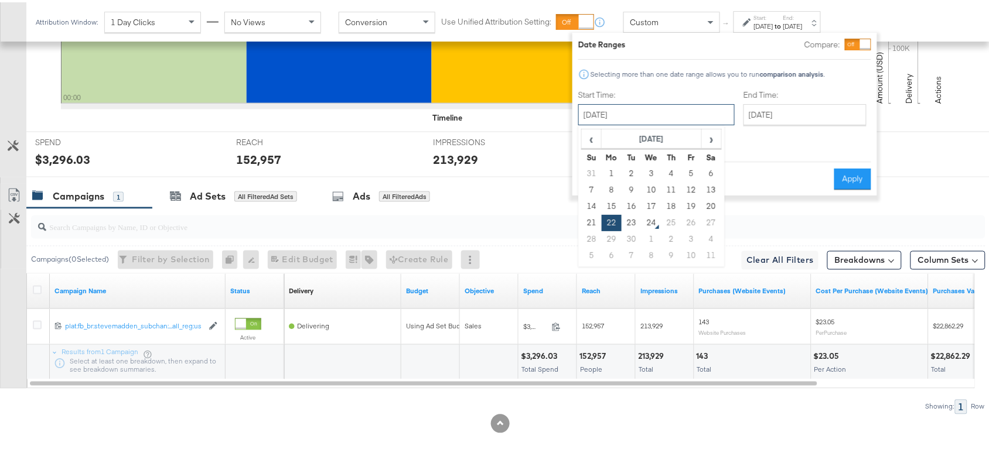
click at [663, 115] on input "[DATE]" at bounding box center [656, 112] width 156 height 21
click at [628, 218] on td "23" at bounding box center [631, 221] width 20 height 16
type input "[DATE]"
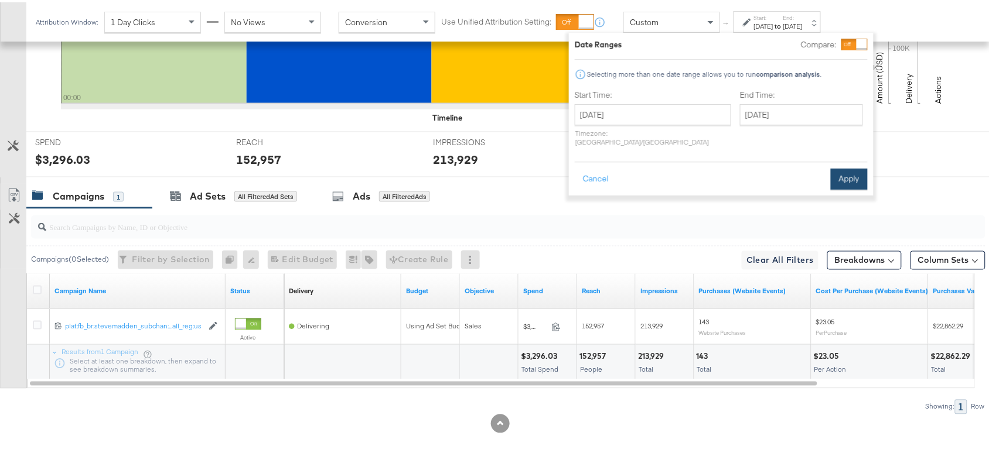
click at [851, 166] on button "Apply" at bounding box center [848, 176] width 37 height 21
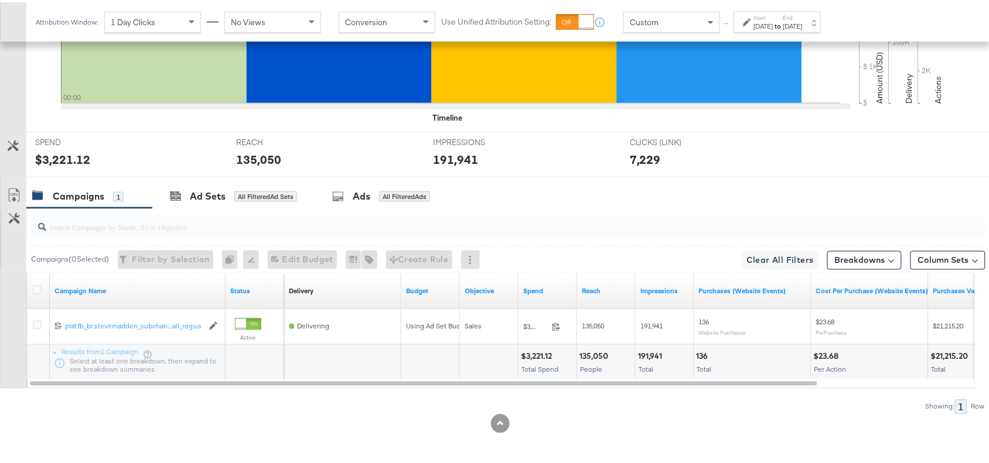
click at [652, 350] on div "191,941" at bounding box center [652, 354] width 28 height 11
copy div "191,941"
click at [598, 356] on div "135,050" at bounding box center [595, 354] width 32 height 11
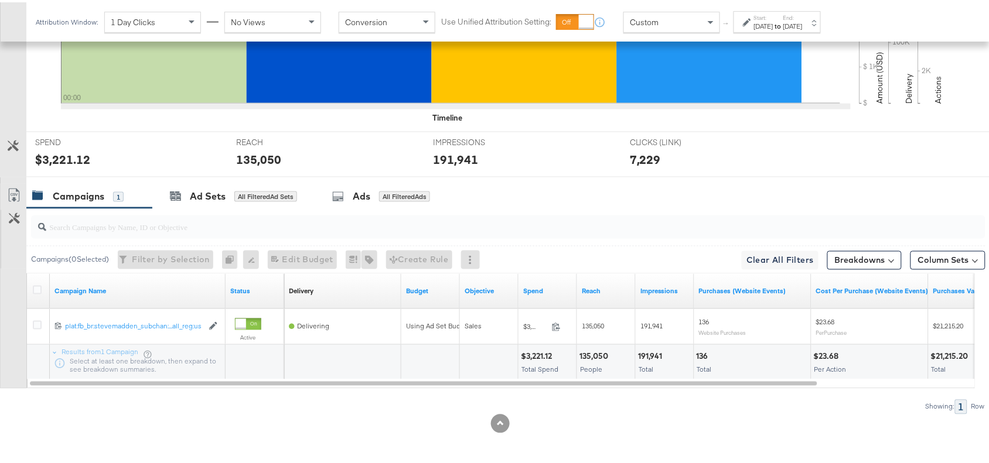
click at [551, 358] on div "$3,221.12" at bounding box center [538, 354] width 35 height 11
copy div "3,221.12"
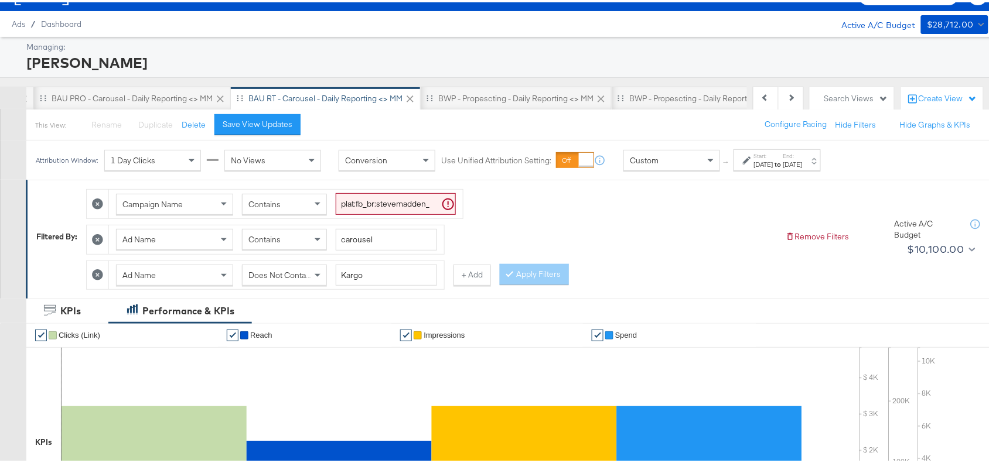
scroll to position [0, 0]
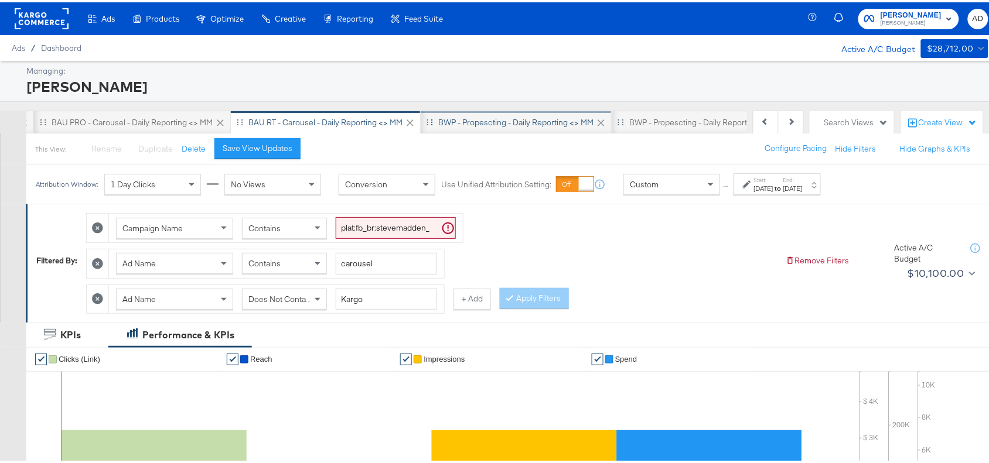
click at [484, 117] on div "BWP - Propescting - Daily Reporting <> MM" at bounding box center [515, 120] width 155 height 11
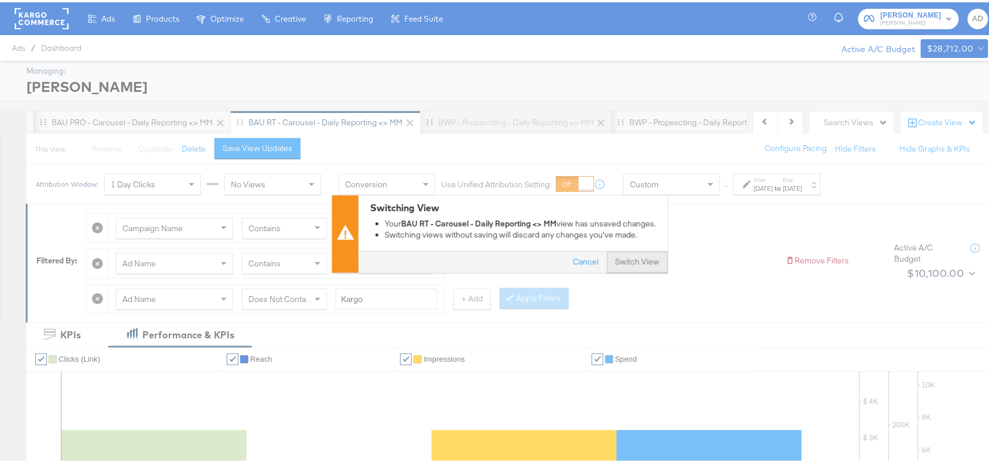
click at [624, 255] on button "Switch View" at bounding box center [637, 259] width 61 height 21
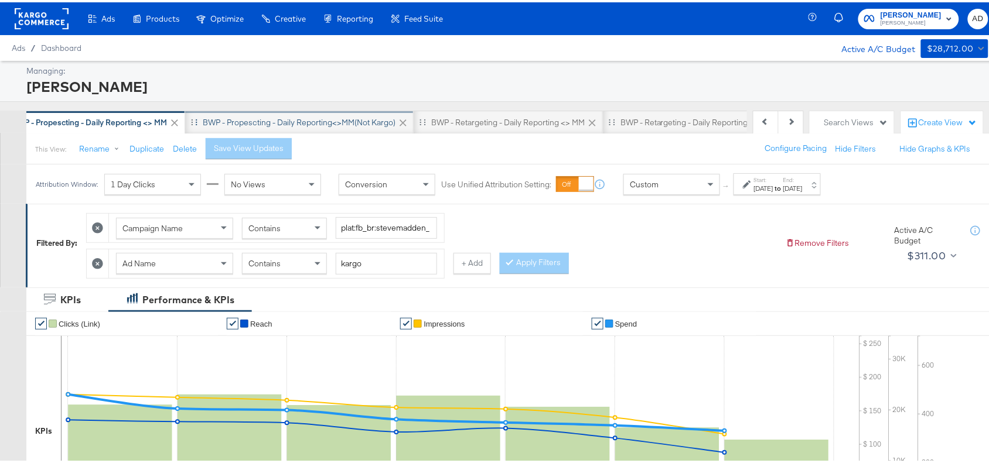
scroll to position [0, 792]
click at [773, 176] on label "Start:" at bounding box center [763, 178] width 19 height 8
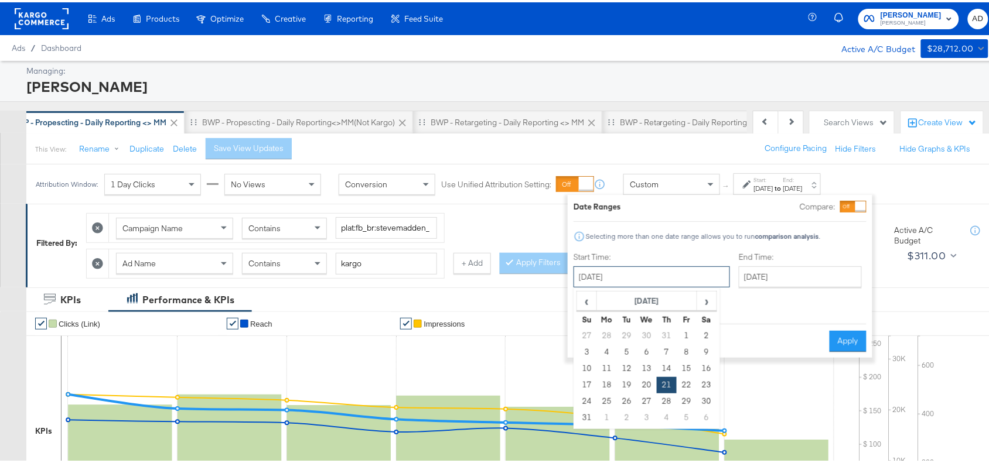
click at [666, 268] on input "[DATE]" at bounding box center [651, 274] width 156 height 21
click at [700, 298] on span "›" at bounding box center [707, 299] width 18 height 18
click at [606, 384] on td "22" at bounding box center [607, 383] width 20 height 16
type input "[DATE]"
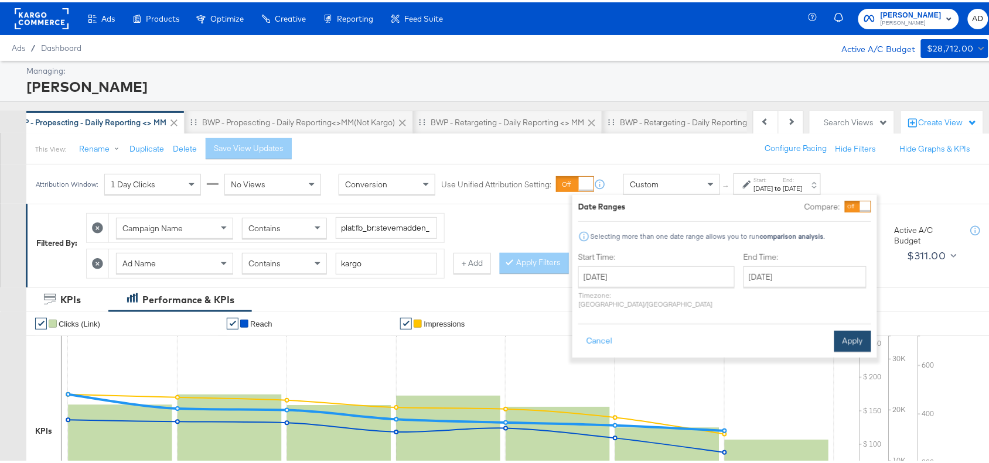
click at [848, 329] on button "Apply" at bounding box center [852, 339] width 37 height 21
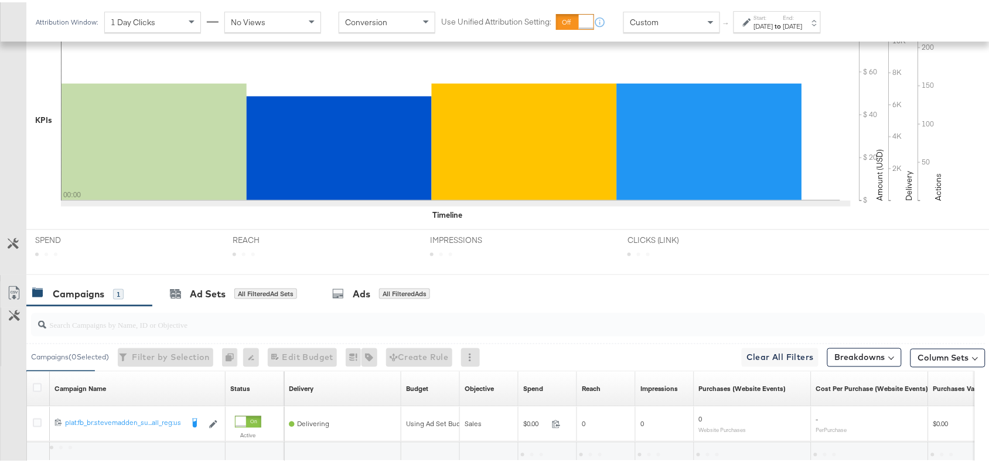
scroll to position [411, 0]
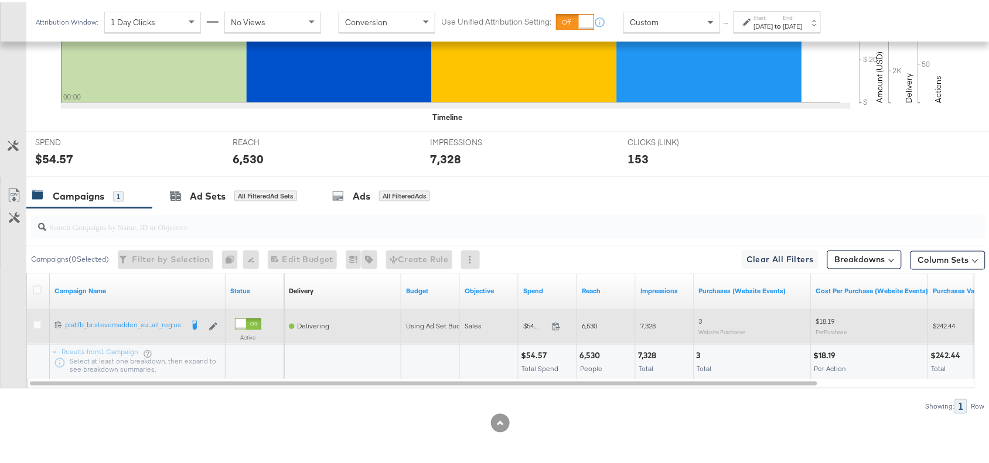
click at [555, 332] on div "$54.57 54.57" at bounding box center [547, 324] width 59 height 18
click at [555, 327] on icon at bounding box center [556, 324] width 9 height 9
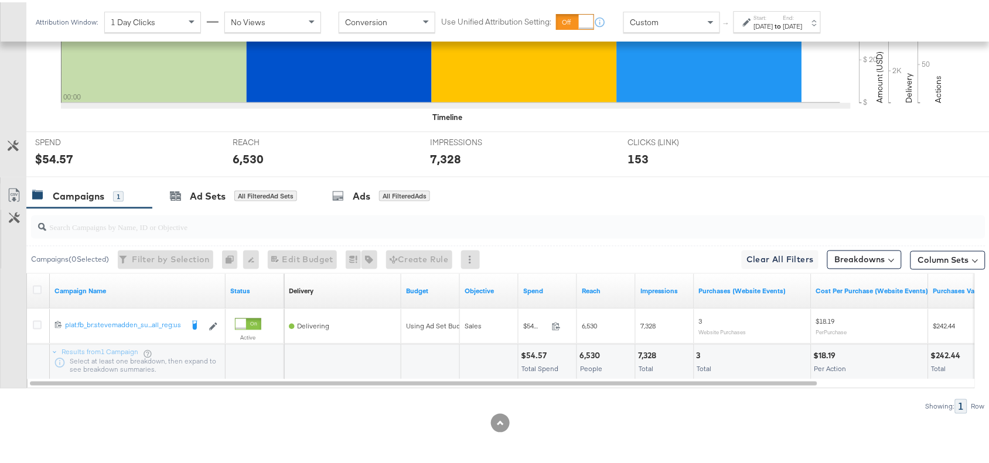
click at [650, 358] on div "7,328" at bounding box center [649, 353] width 22 height 11
click at [783, 23] on strong "to" at bounding box center [778, 23] width 10 height 9
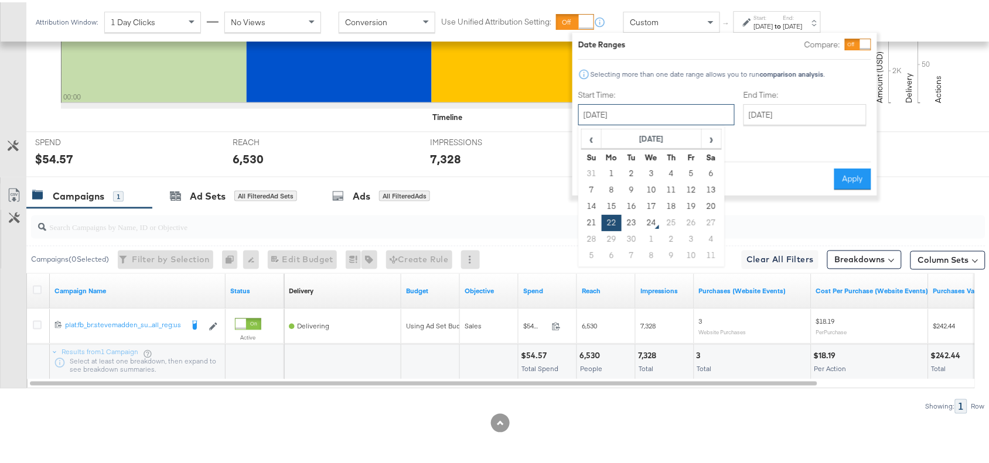
click at [668, 121] on input "[DATE]" at bounding box center [656, 112] width 156 height 21
click at [633, 214] on td "23" at bounding box center [631, 221] width 20 height 16
type input "[DATE]"
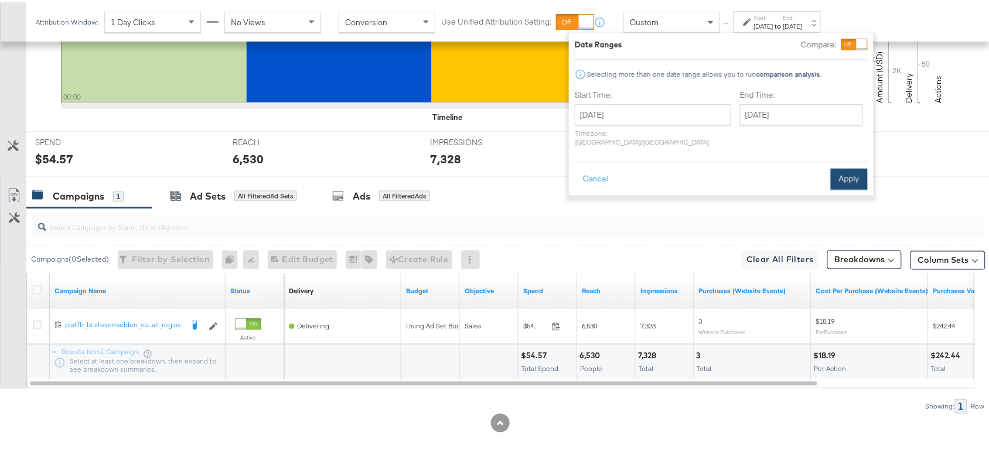
click at [838, 166] on button "Apply" at bounding box center [848, 176] width 37 height 21
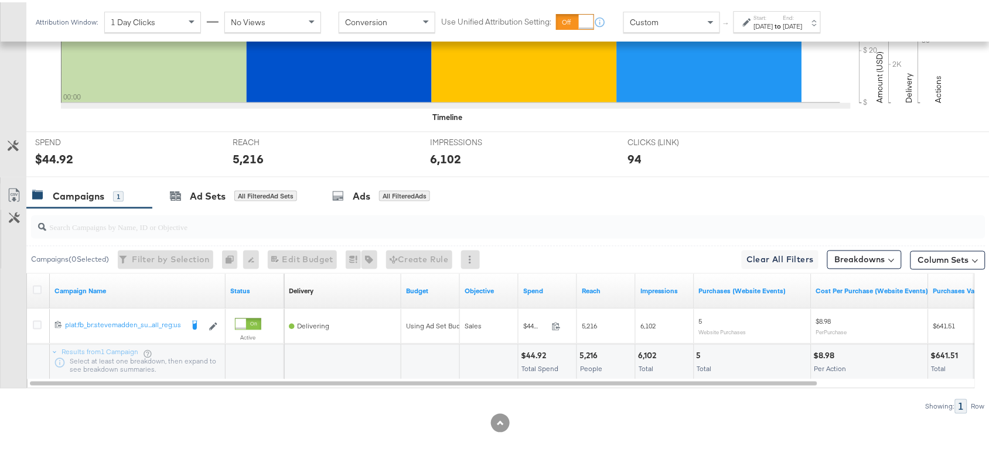
click at [650, 354] on div "6,102" at bounding box center [649, 353] width 22 height 11
copy div "6,102"
click at [592, 353] on div "5,216" at bounding box center [590, 353] width 22 height 11
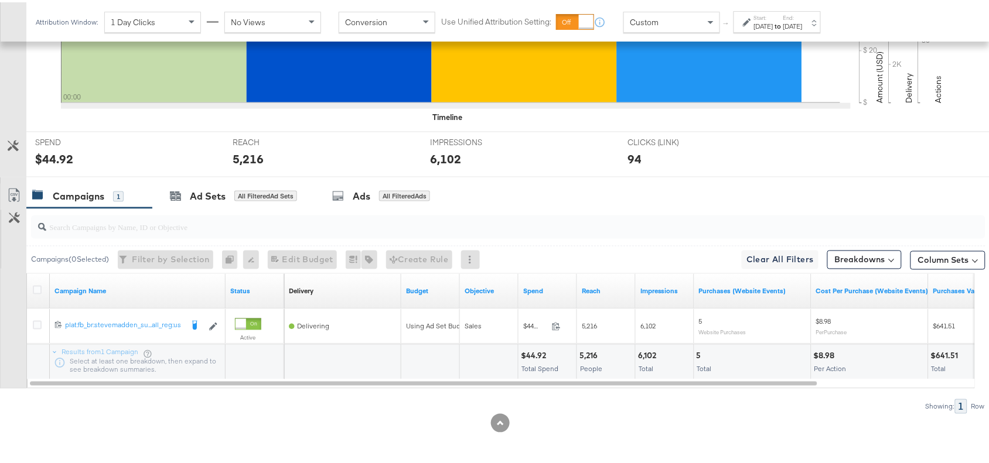
click at [536, 355] on div "$44.92" at bounding box center [535, 353] width 29 height 11
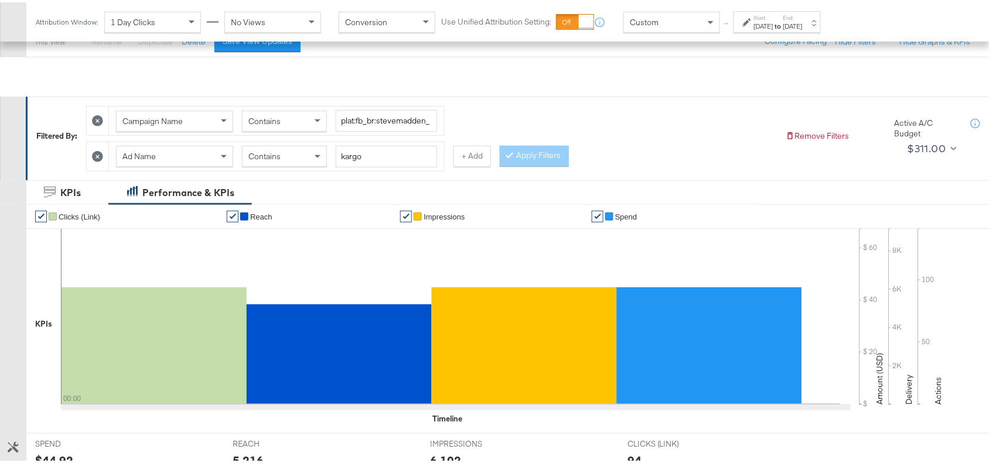
scroll to position [0, 0]
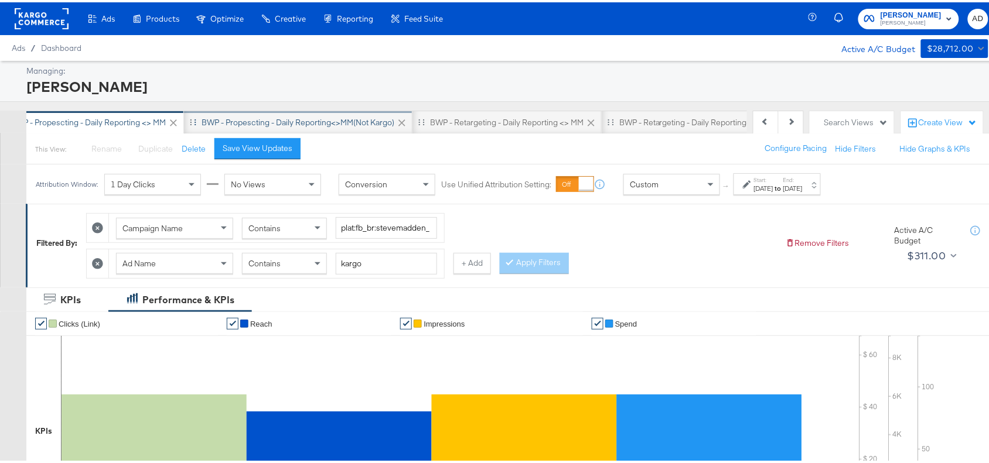
click at [347, 122] on div "BWP - Propescting - Daily Reporting<>MM(not kargo)" at bounding box center [297, 120] width 193 height 11
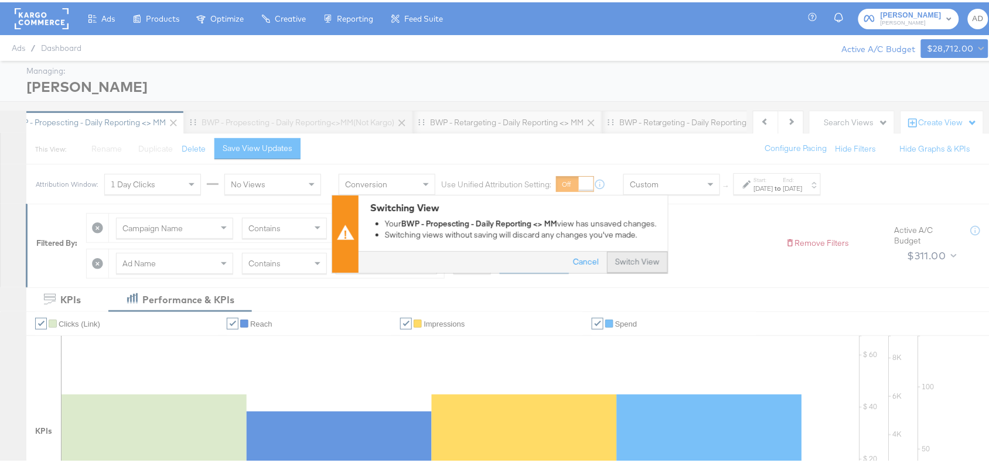
click at [625, 259] on button "Switch View" at bounding box center [637, 259] width 61 height 21
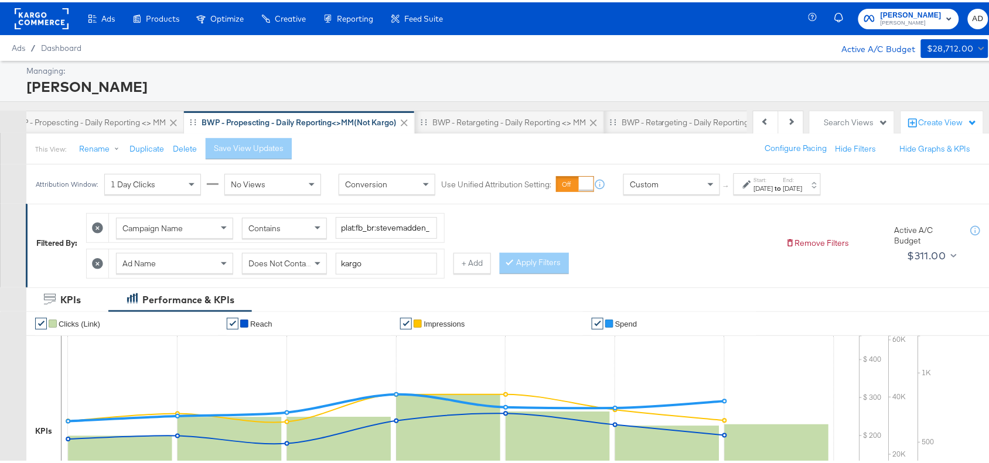
click at [773, 185] on div "[DATE]" at bounding box center [763, 186] width 19 height 9
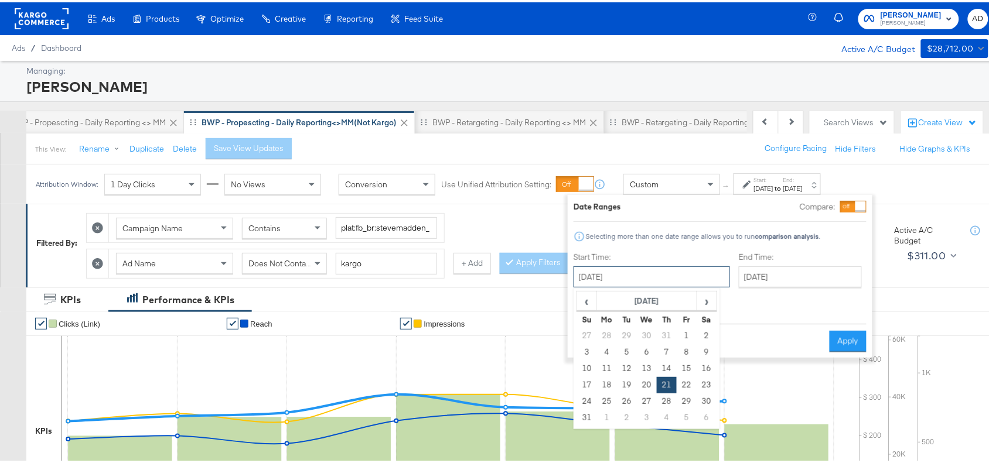
click at [648, 279] on input "[DATE]" at bounding box center [651, 274] width 156 height 21
click at [704, 303] on span "›" at bounding box center [707, 299] width 18 height 18
click at [605, 384] on td "22" at bounding box center [607, 383] width 20 height 16
type input "[DATE]"
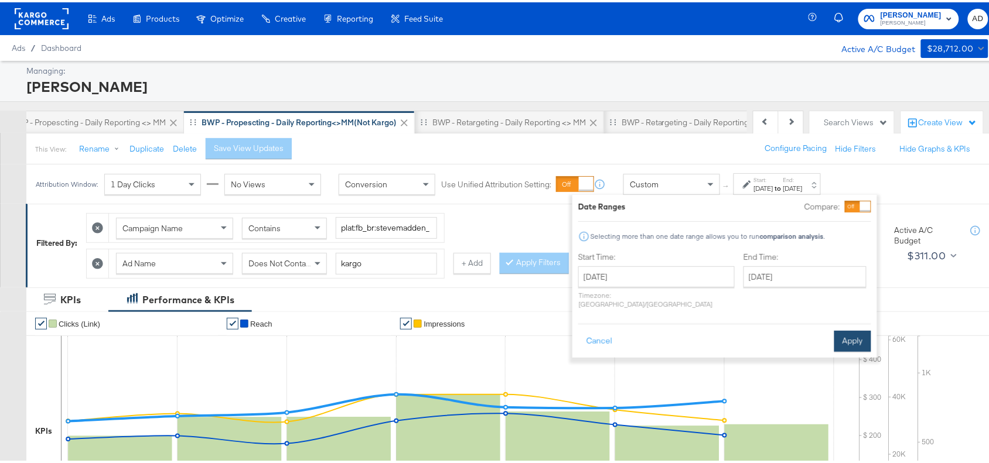
click at [847, 329] on button "Apply" at bounding box center [852, 339] width 37 height 21
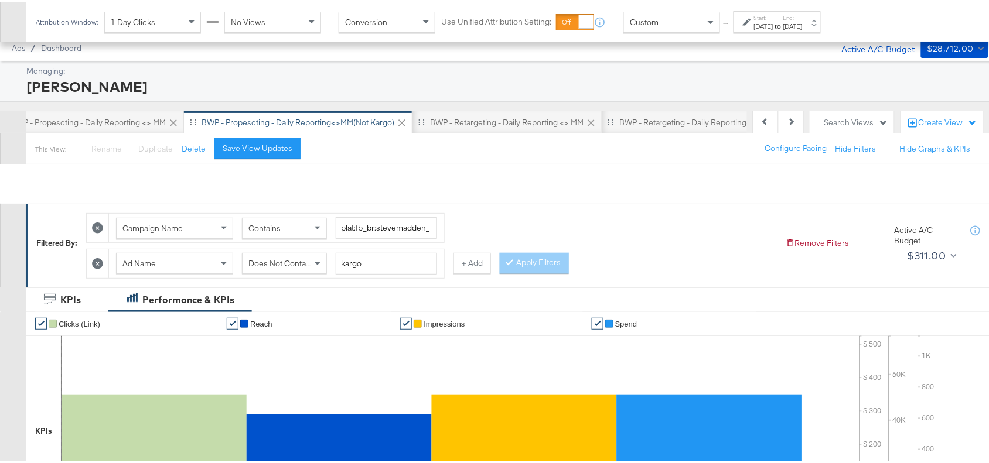
scroll to position [411, 0]
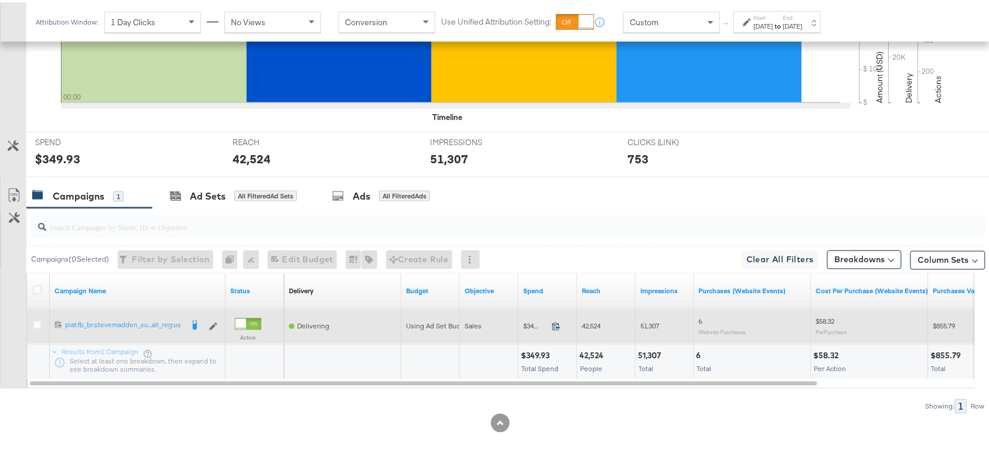
click at [555, 323] on icon at bounding box center [556, 324] width 9 height 9
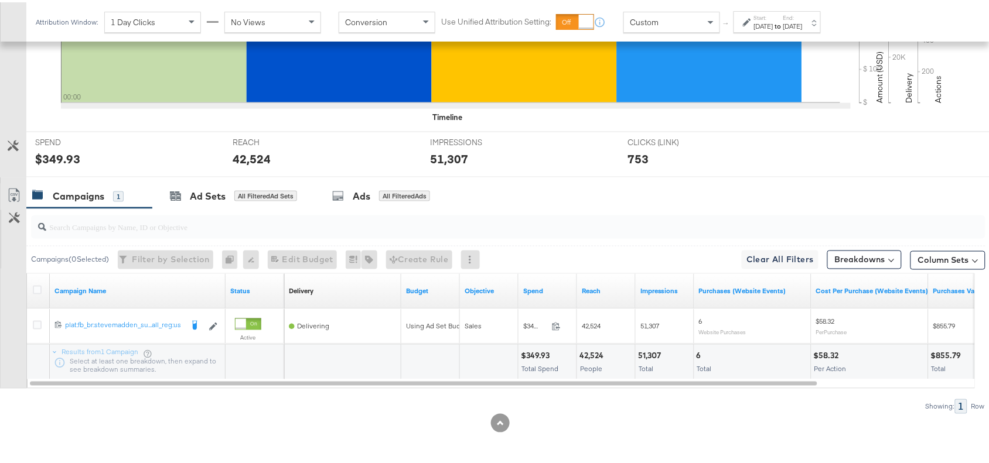
click at [648, 347] on div "51,307 Total" at bounding box center [664, 360] width 58 height 35
copy div "51,307"
click at [648, 347] on div "51,307 Total" at bounding box center [664, 360] width 58 height 35
click at [802, 16] on label "End:" at bounding box center [792, 16] width 19 height 8
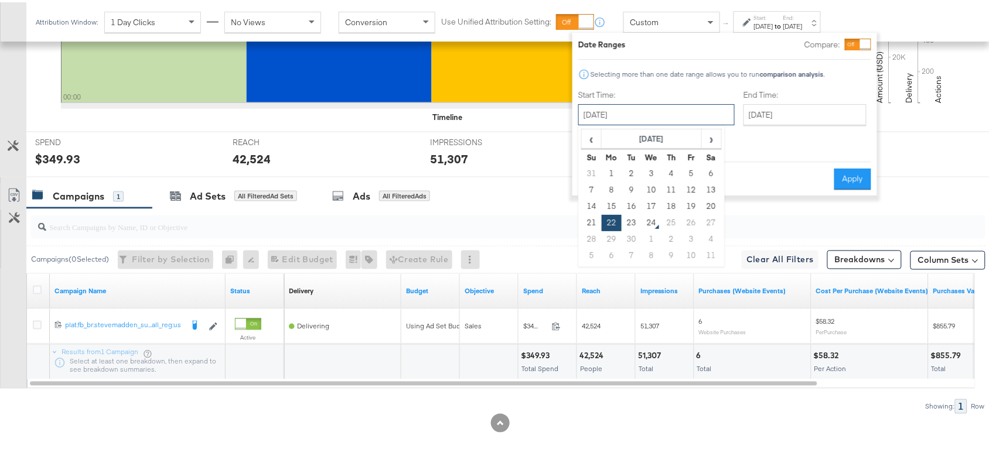
click at [674, 110] on input "[DATE]" at bounding box center [656, 112] width 156 height 21
click at [631, 221] on td "23" at bounding box center [631, 221] width 20 height 16
type input "[DATE]"
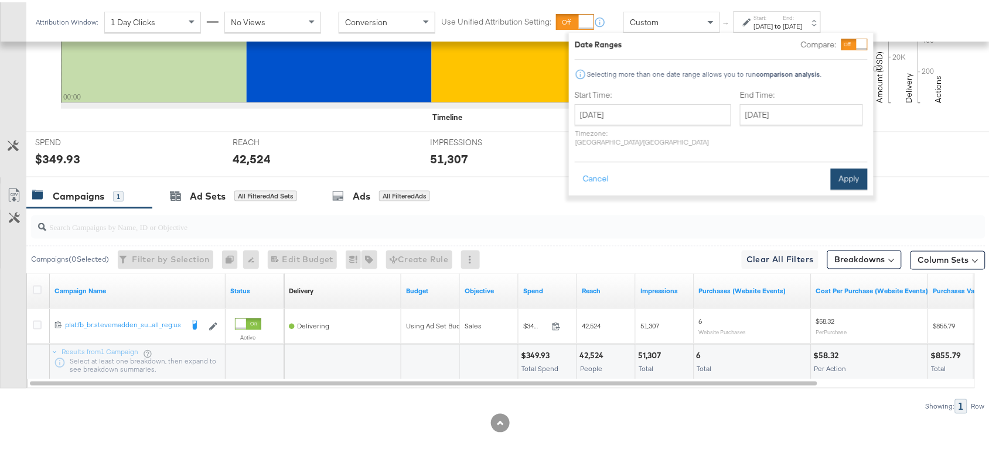
click at [855, 166] on button "Apply" at bounding box center [848, 176] width 37 height 21
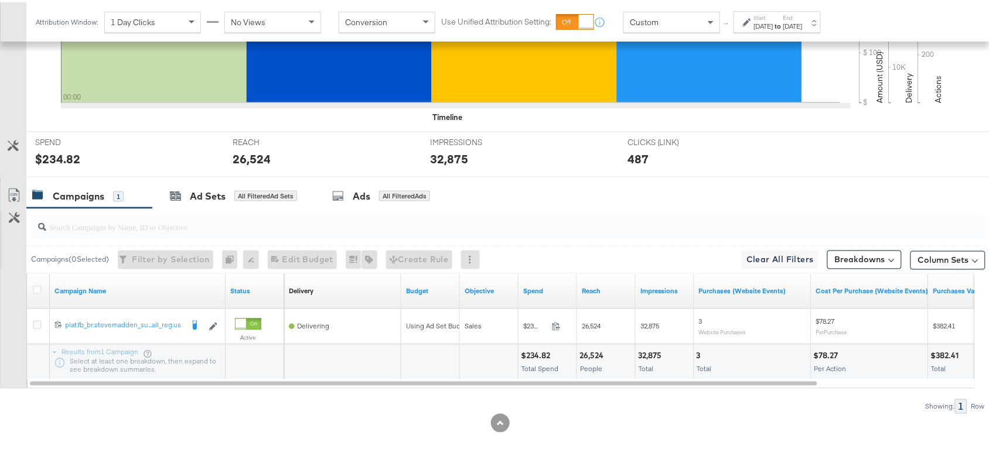
click at [659, 357] on div "32,875" at bounding box center [651, 353] width 27 height 11
click at [594, 353] on div "26,524" at bounding box center [593, 353] width 28 height 11
click at [545, 357] on div "$234.82" at bounding box center [537, 353] width 33 height 11
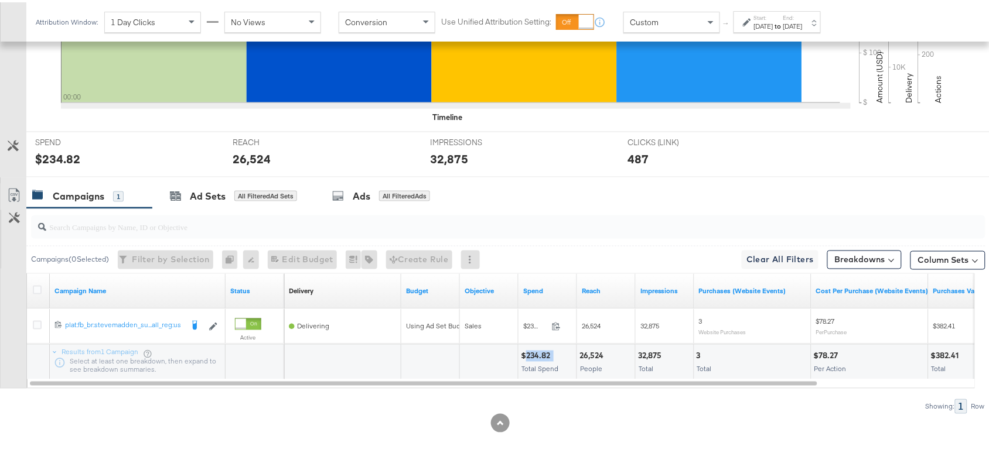
click at [545, 357] on div "$234.82" at bounding box center [537, 353] width 33 height 11
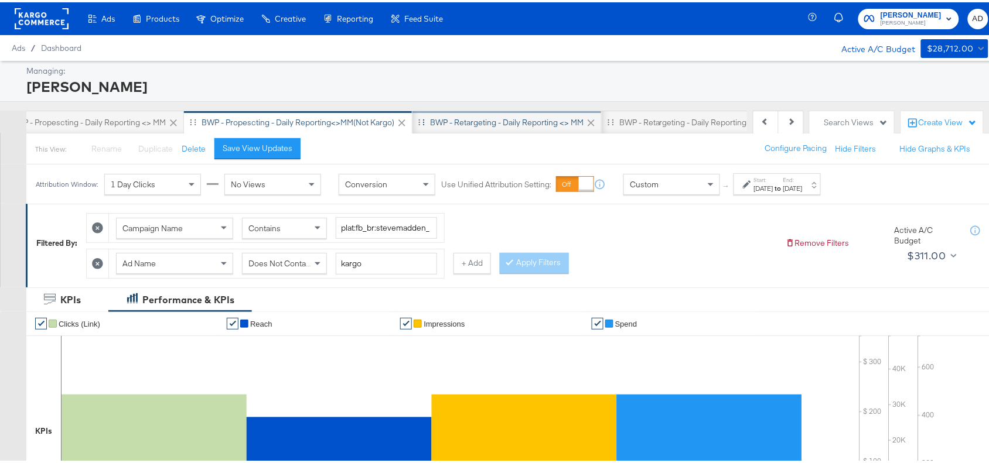
click at [507, 124] on div "BWP - Retargeting - Daily Reporting <> MM" at bounding box center [506, 120] width 153 height 11
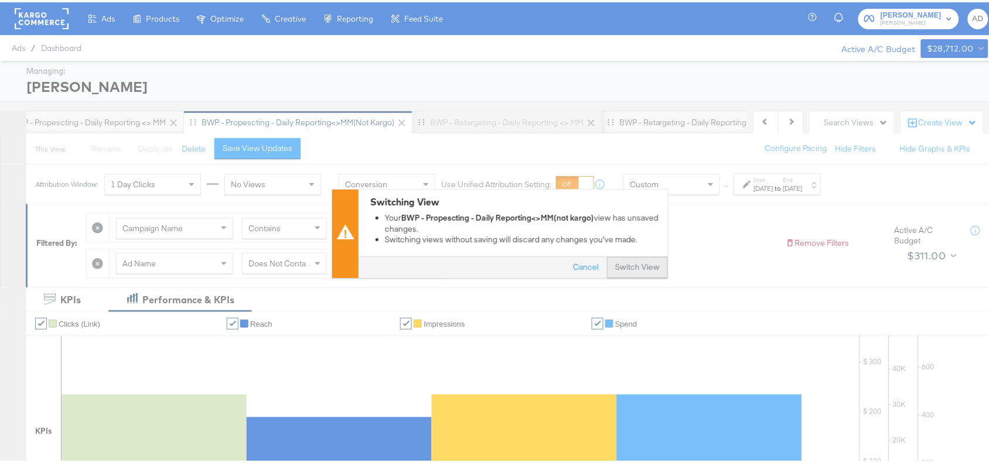
click at [635, 262] on button "Switch View" at bounding box center [637, 265] width 61 height 21
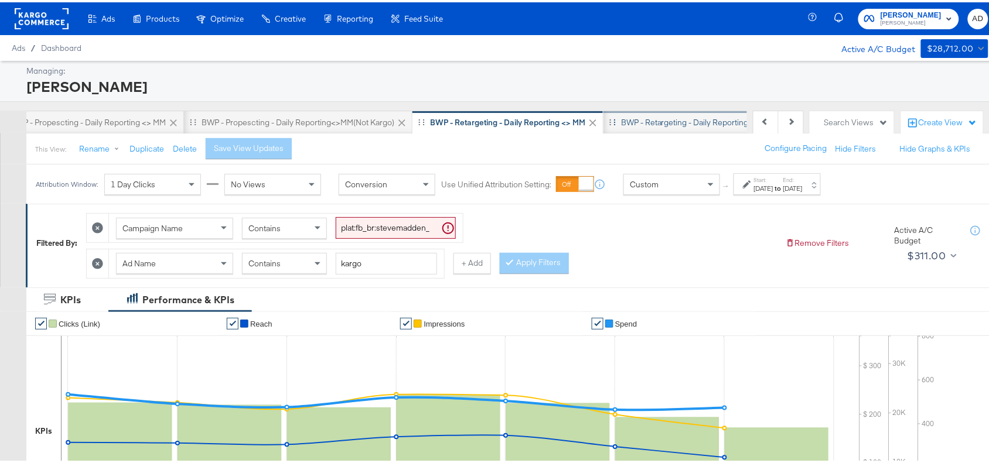
scroll to position [0, 933]
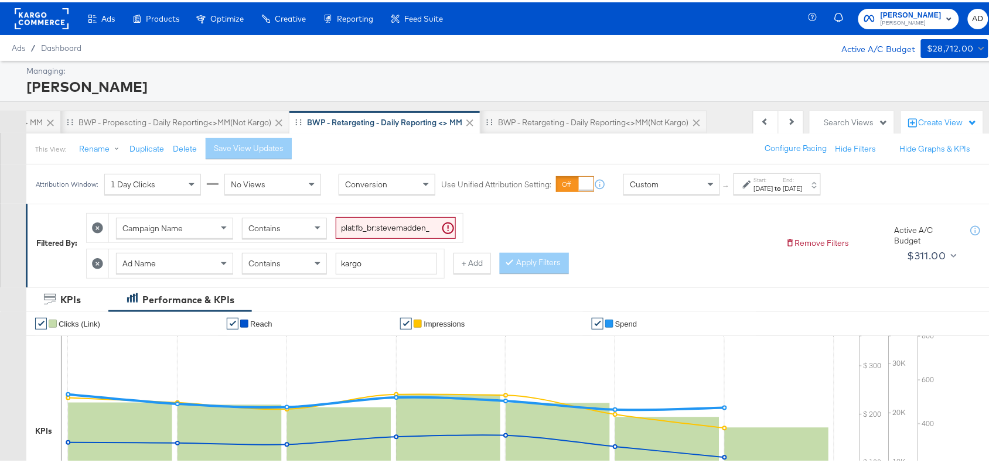
click at [783, 182] on strong "to" at bounding box center [778, 186] width 10 height 9
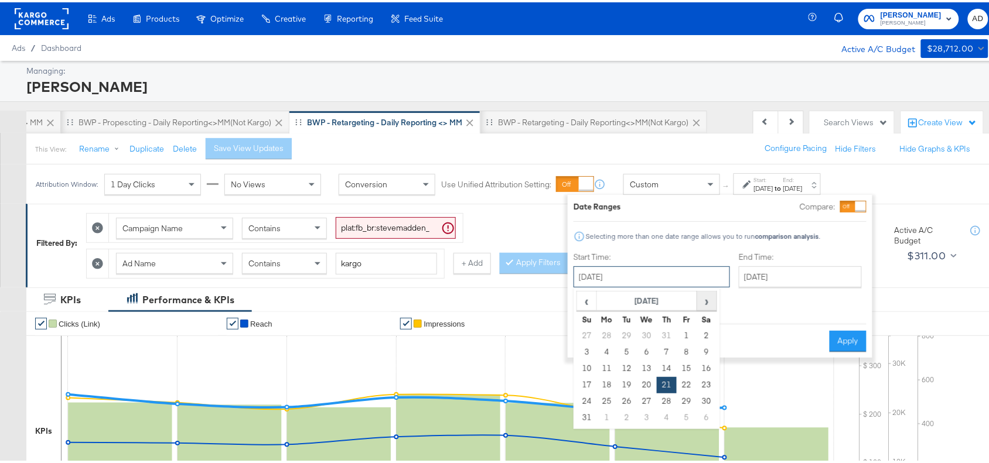
drag, startPoint x: 675, startPoint y: 282, endPoint x: 705, endPoint y: 296, distance: 32.7
click at [705, 285] on div "[DATE] ‹ [DATE] › Su Mo Tu We Th Fr Sa 27 28 29 30 31 1 2 3 4 5 6 7 8 9 10 11 1…" at bounding box center [651, 274] width 156 height 21
click at [705, 296] on span "›" at bounding box center [707, 299] width 18 height 18
click at [608, 382] on td "22" at bounding box center [607, 383] width 20 height 16
type input "[DATE]"
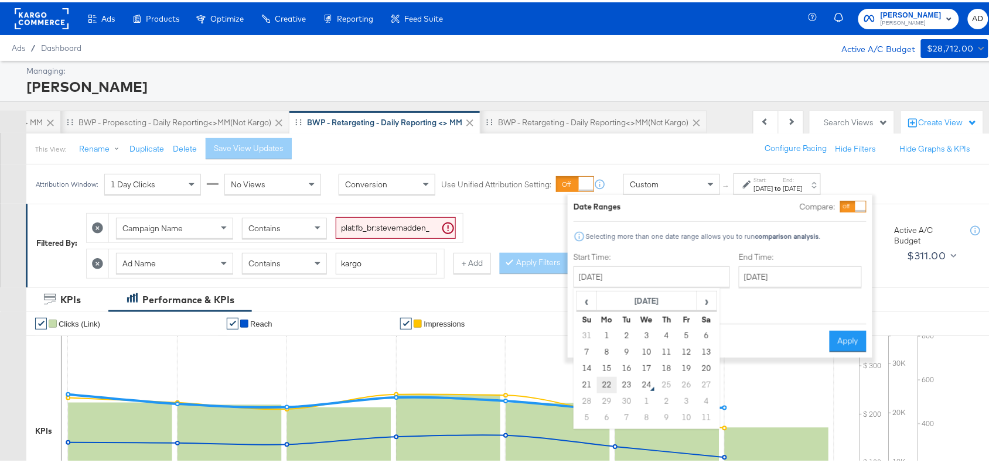
type input "[DATE]"
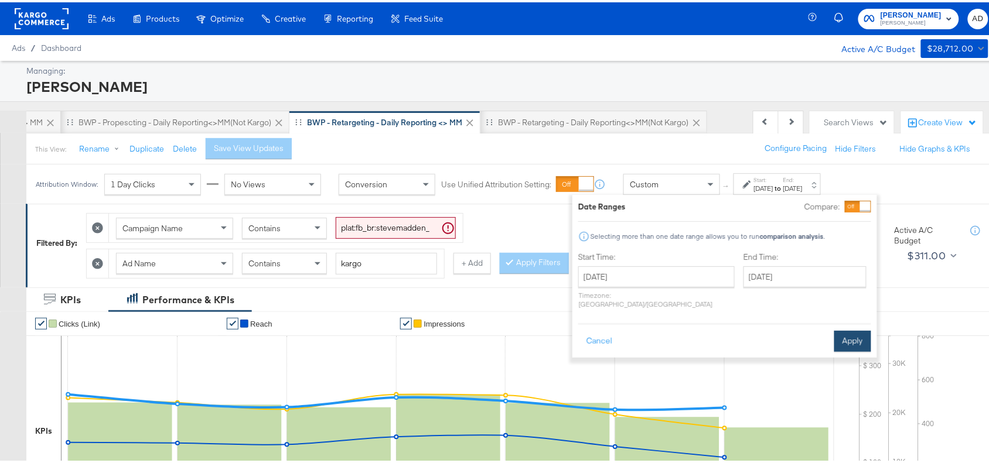
click at [856, 337] on button "Apply" at bounding box center [852, 339] width 37 height 21
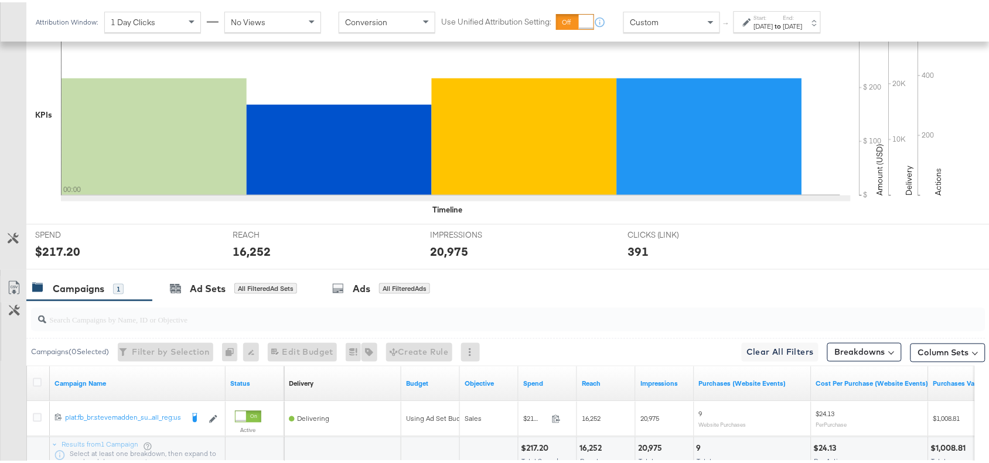
scroll to position [411, 0]
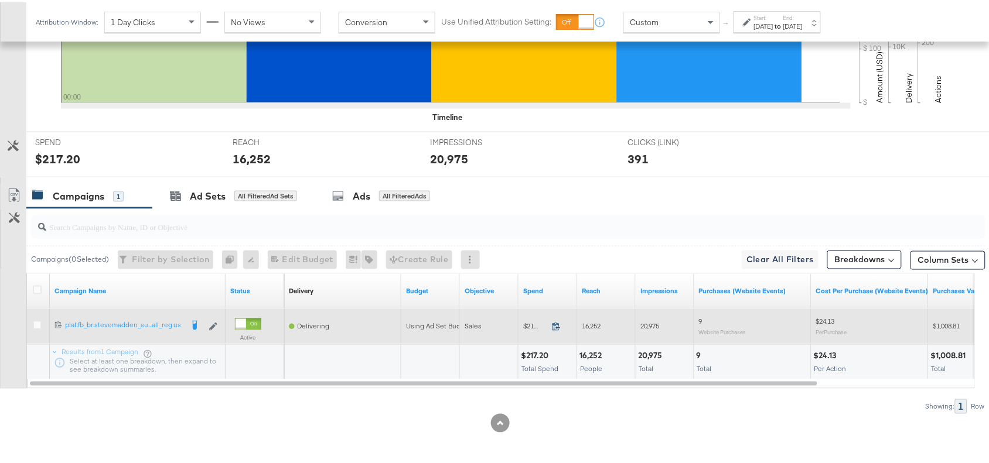
click at [555, 324] on icon at bounding box center [556, 324] width 9 height 9
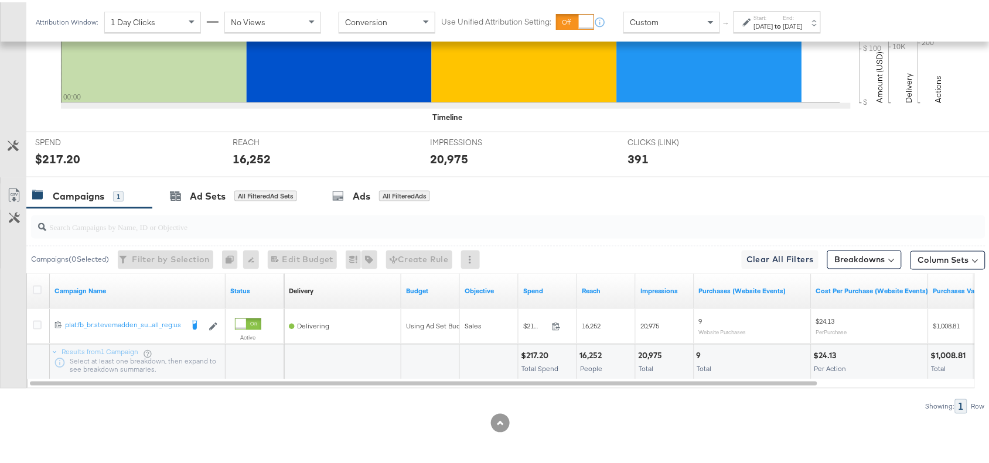
click at [651, 353] on div "20,975" at bounding box center [652, 353] width 28 height 11
click at [802, 23] on div "[DATE]" at bounding box center [792, 23] width 19 height 9
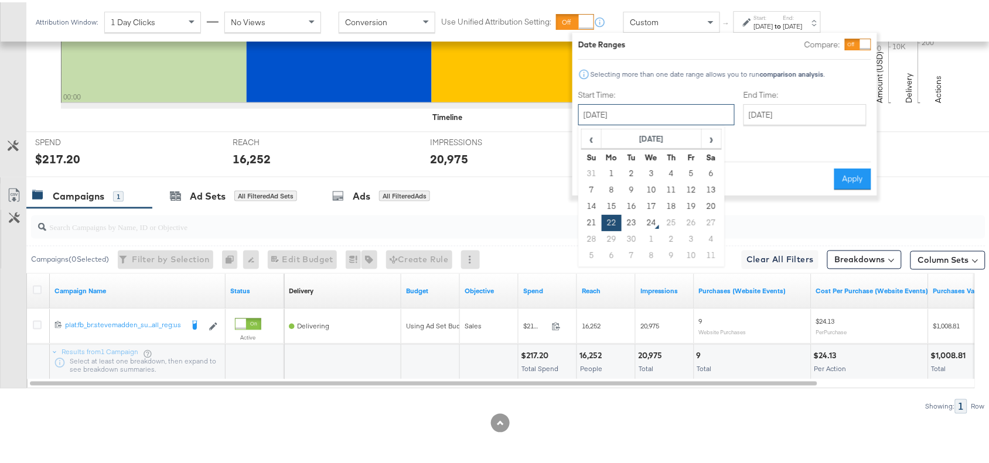
click at [669, 119] on input "[DATE]" at bounding box center [656, 112] width 156 height 21
click at [631, 223] on td "23" at bounding box center [631, 221] width 20 height 16
type input "[DATE]"
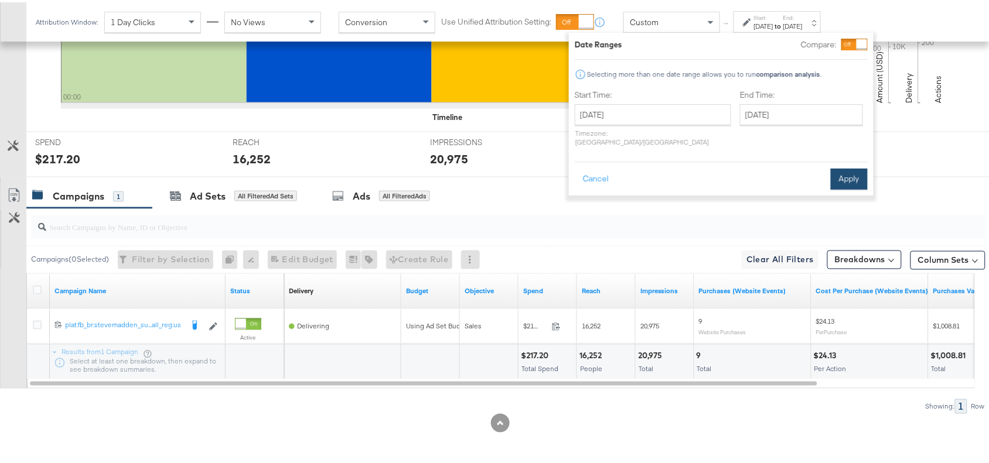
click at [842, 166] on button "Apply" at bounding box center [848, 176] width 37 height 21
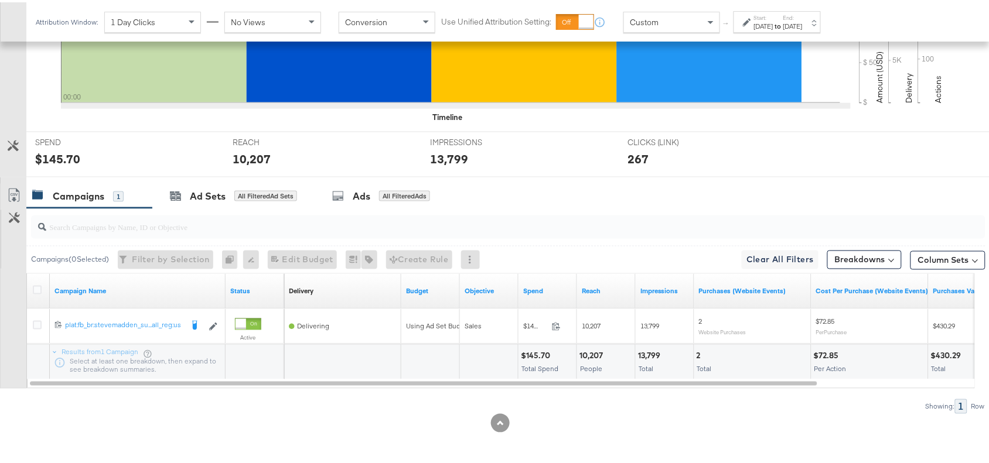
click at [655, 351] on div "13,799" at bounding box center [651, 353] width 26 height 11
click at [587, 353] on div "10,207" at bounding box center [592, 353] width 27 height 11
click at [532, 349] on div "$145.70" at bounding box center [537, 353] width 33 height 11
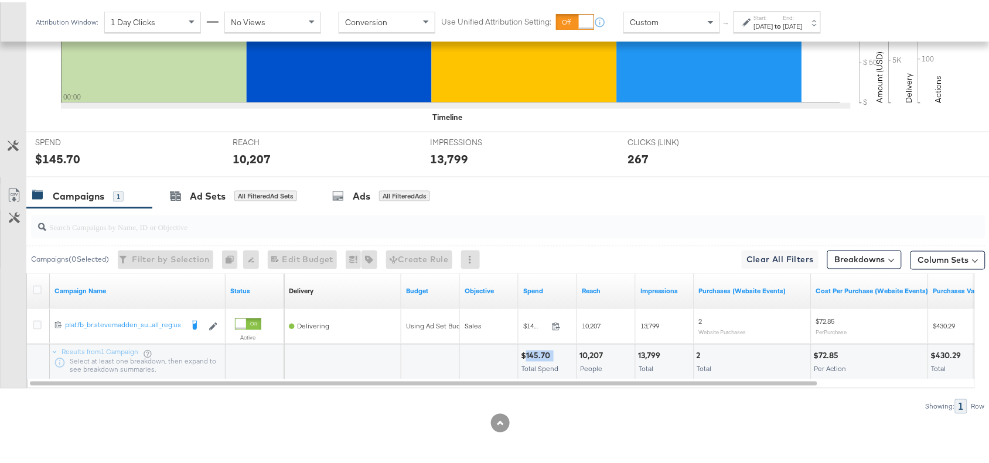
click at [532, 349] on div "$145.70" at bounding box center [537, 353] width 33 height 11
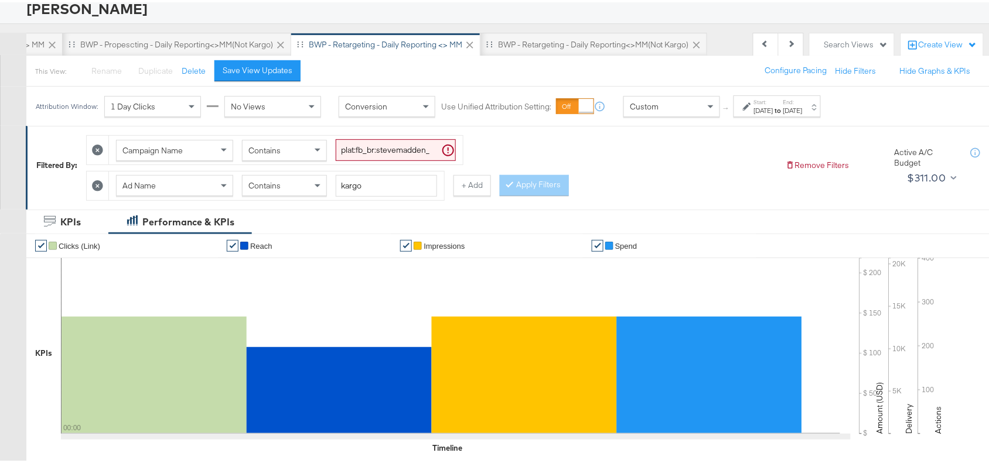
scroll to position [0, 0]
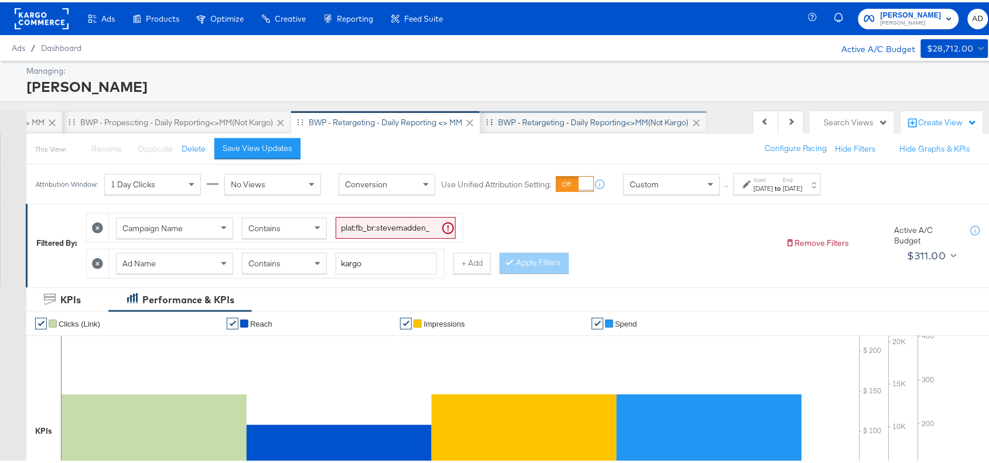
click at [589, 111] on div "BWP - Retargeting - Daily Reporting<>MM(not kargo)" at bounding box center [593, 119] width 227 height 23
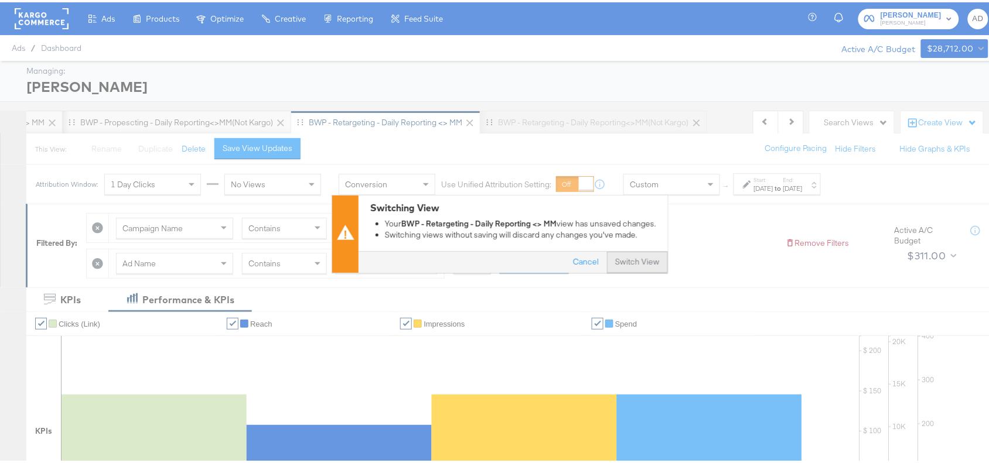
click at [623, 264] on button "Switch View" at bounding box center [637, 259] width 61 height 21
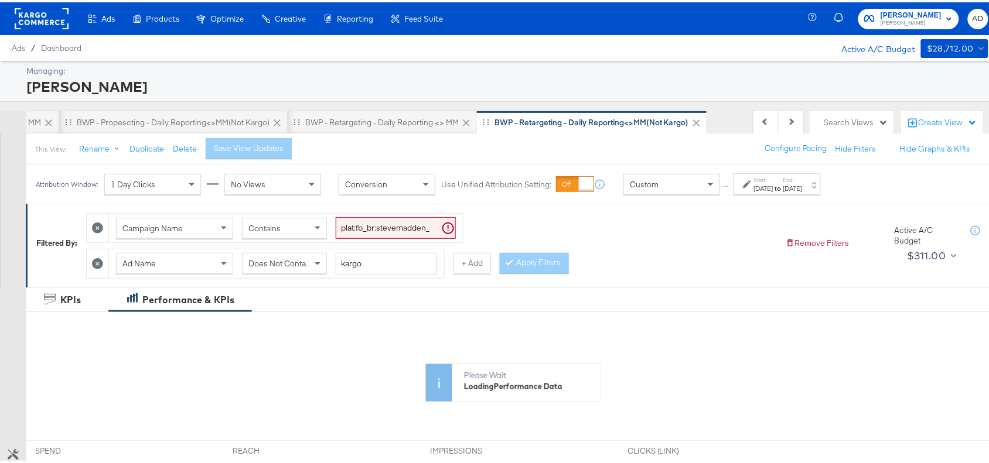
click at [777, 192] on div "Start: [DATE] to End: [DATE]" at bounding box center [776, 182] width 87 height 22
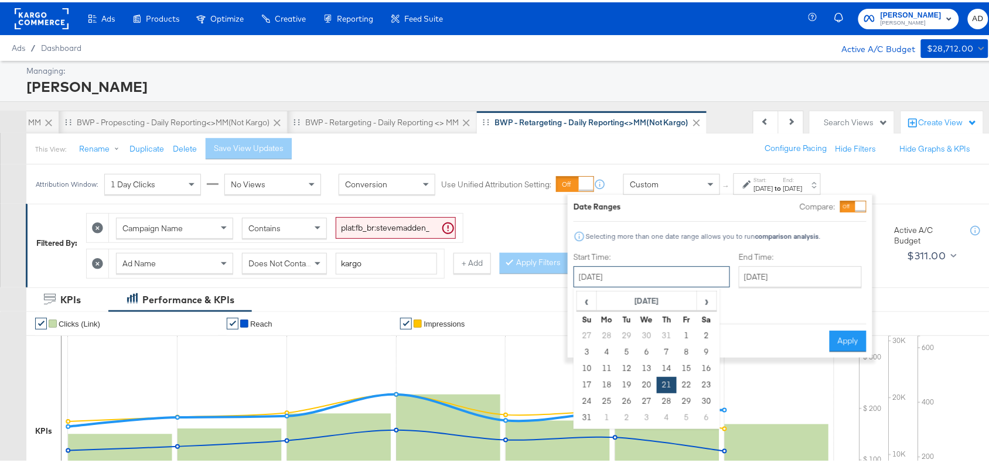
click at [662, 285] on input "[DATE]" at bounding box center [651, 274] width 156 height 21
click at [707, 297] on span "›" at bounding box center [707, 299] width 18 height 18
click at [608, 382] on td "22" at bounding box center [607, 383] width 20 height 16
type input "[DATE]"
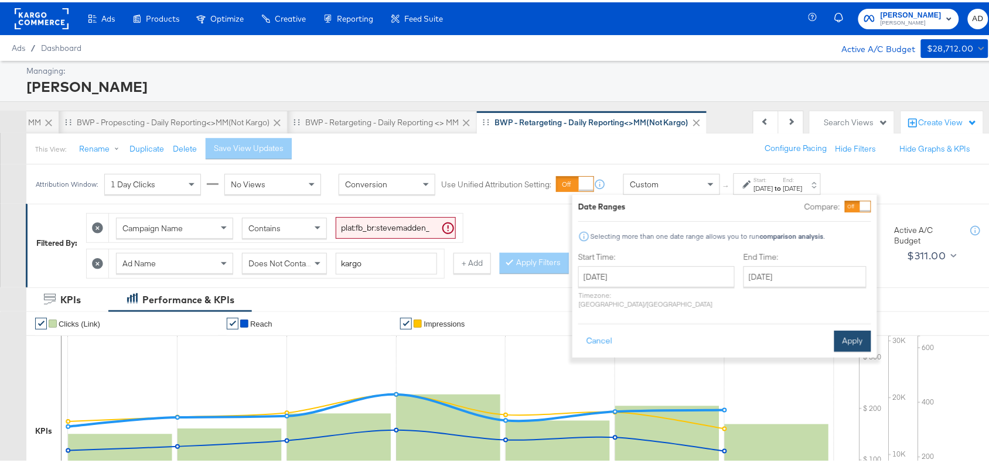
click at [850, 329] on button "Apply" at bounding box center [852, 339] width 37 height 21
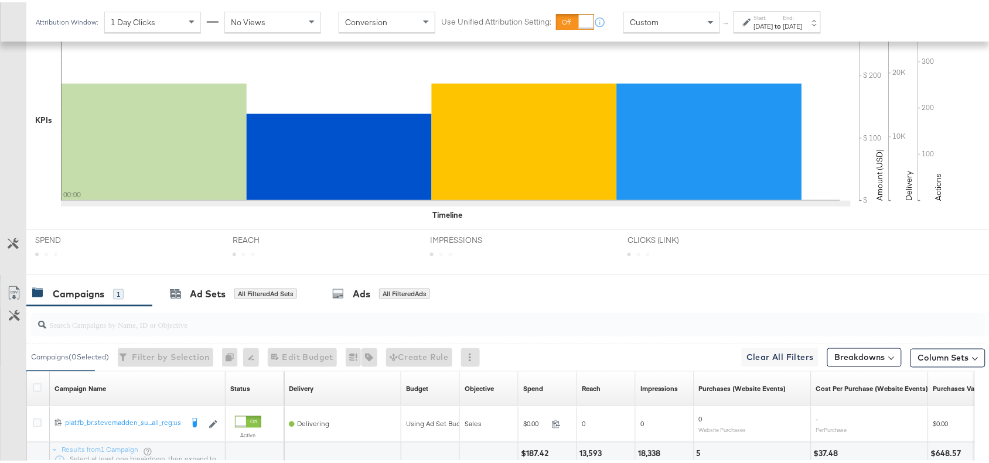
scroll to position [367, 0]
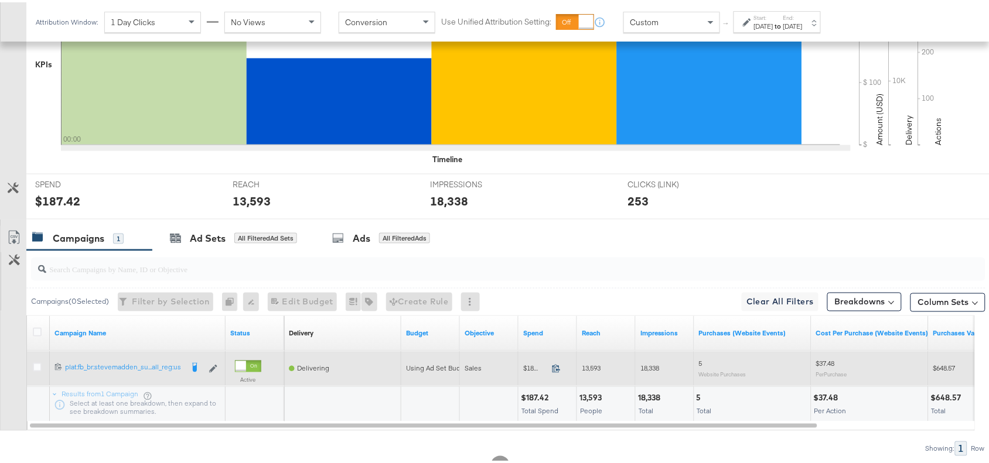
click at [554, 367] on icon at bounding box center [556, 367] width 8 height 8
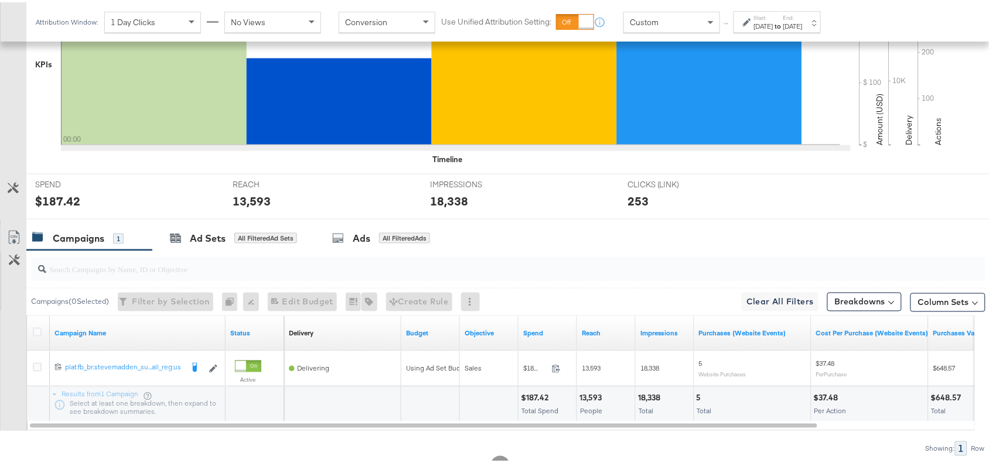
click at [646, 393] on div "18,338" at bounding box center [651, 396] width 26 height 11
click at [802, 20] on div "[DATE]" at bounding box center [792, 23] width 19 height 9
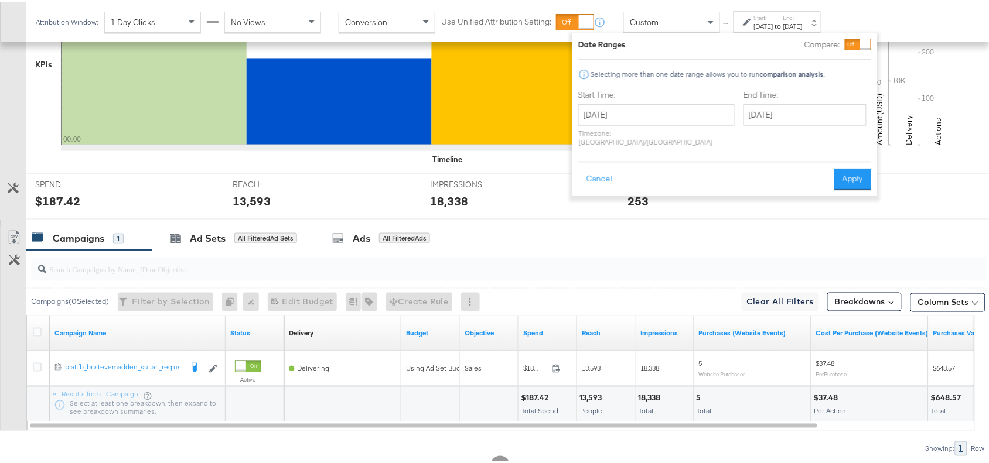
click at [684, 101] on div "Start Time: [DATE] ‹ [DATE] › Su Mo Tu We Th Fr Sa 31 1 2 3 4 5 6 7 8 9 10 11 1…" at bounding box center [656, 118] width 156 height 62
click at [678, 106] on input "[DATE]" at bounding box center [656, 112] width 156 height 21
click at [625, 221] on td "23" at bounding box center [631, 221] width 20 height 16
type input "[DATE]"
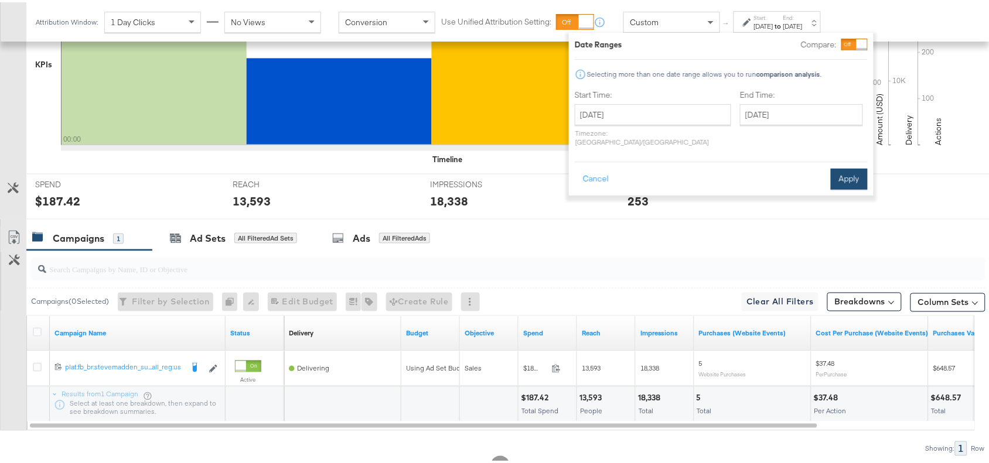
click at [843, 168] on button "Apply" at bounding box center [848, 176] width 37 height 21
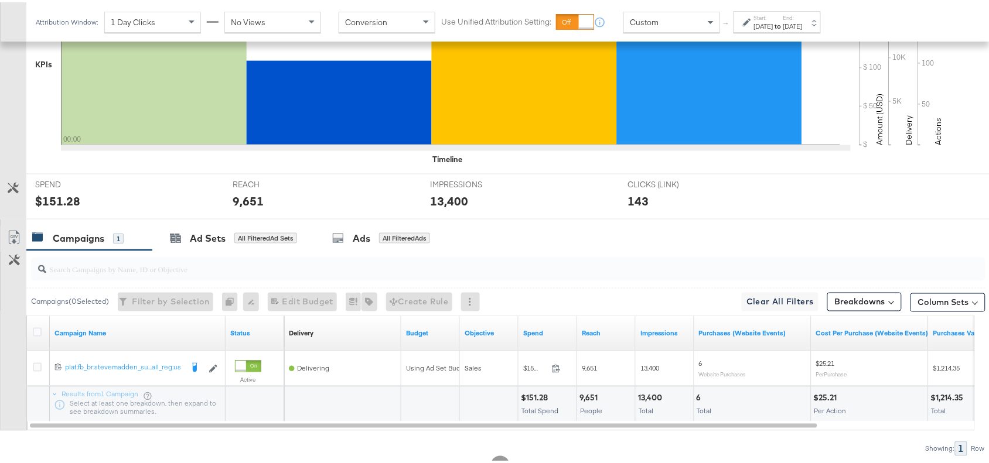
click at [649, 399] on div "13,400" at bounding box center [652, 396] width 28 height 11
click at [586, 398] on div "9,651" at bounding box center [590, 396] width 22 height 11
click at [538, 397] on div "$151.28" at bounding box center [536, 396] width 30 height 11
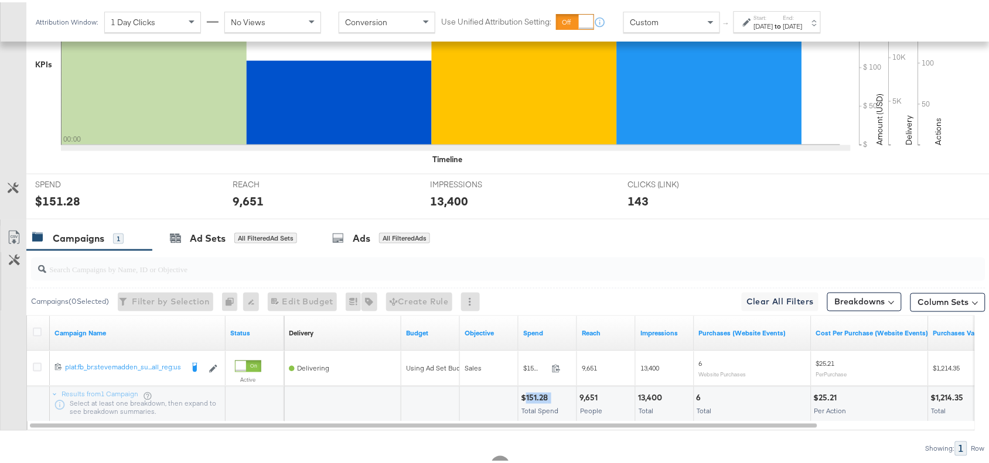
click at [538, 397] on div "$151.28" at bounding box center [536, 396] width 30 height 11
